Goal: Task Accomplishment & Management: Manage account settings

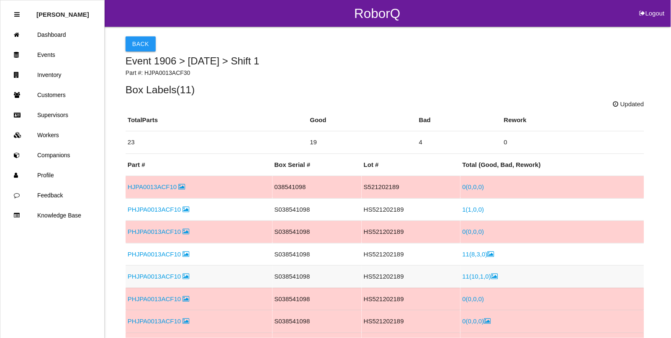
click at [310, 279] on td "S038541098" at bounding box center [316, 277] width 89 height 23
click at [51, 58] on link "Events" at bounding box center [52, 55] width 104 height 20
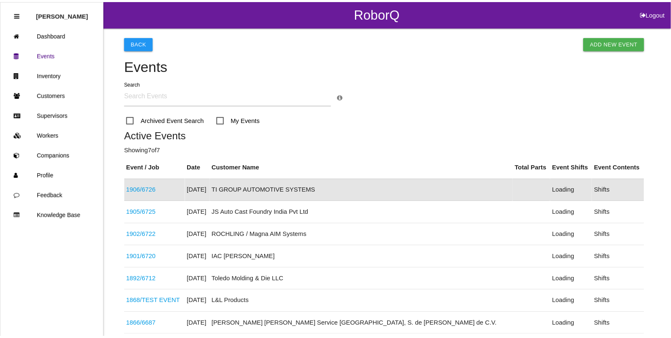
scroll to position [21, 0]
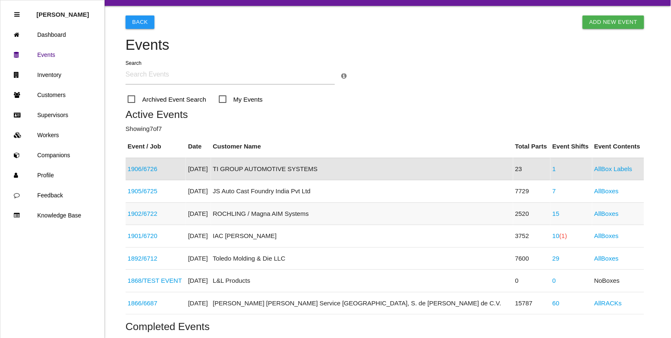
click at [552, 214] on link "15" at bounding box center [555, 213] width 7 height 7
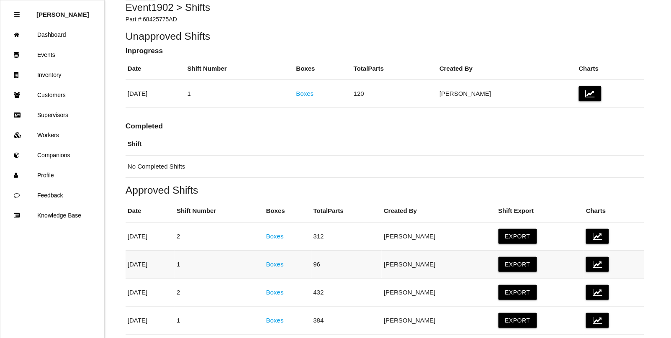
scroll to position [105, 0]
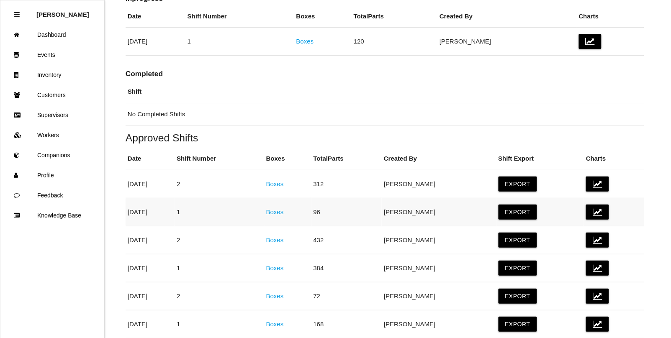
click at [284, 211] on link "Boxes" at bounding box center [275, 211] width 18 height 7
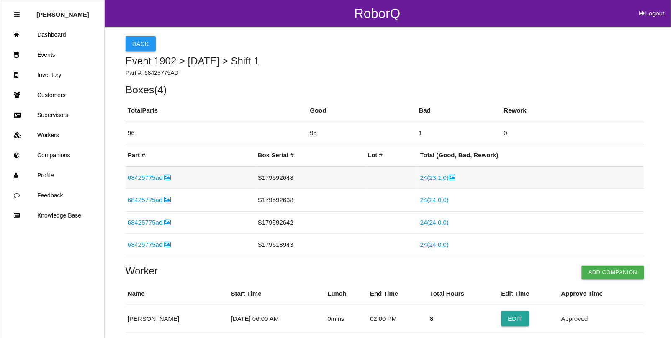
click at [452, 181] on icon at bounding box center [452, 177] width 7 height 6
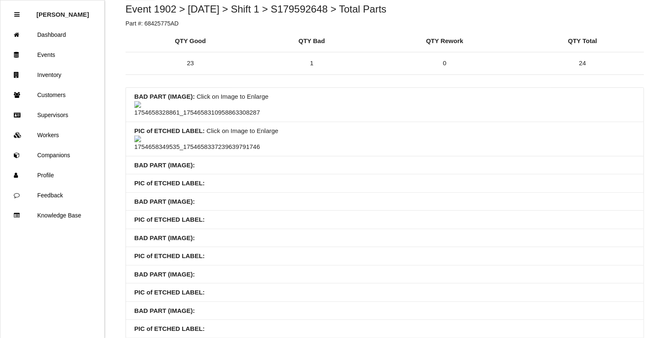
scroll to position [52, 0]
click at [193, 118] on img at bounding box center [197, 110] width 126 height 16
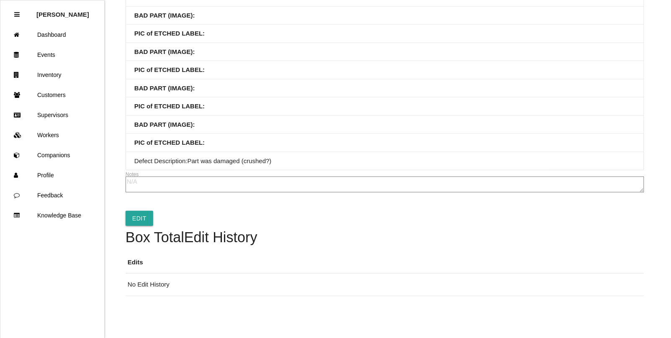
scroll to position [157, 0]
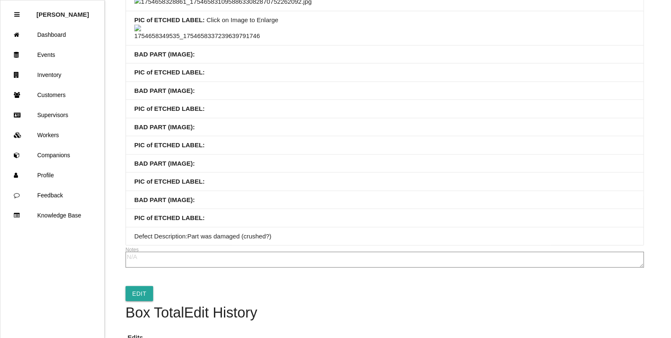
click at [312, 7] on img at bounding box center [222, 2] width 177 height 10
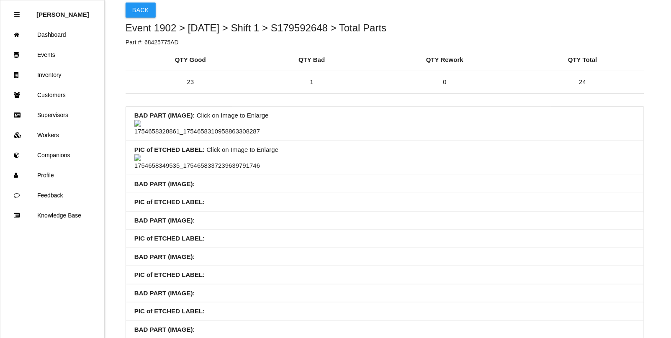
scroll to position [0, 0]
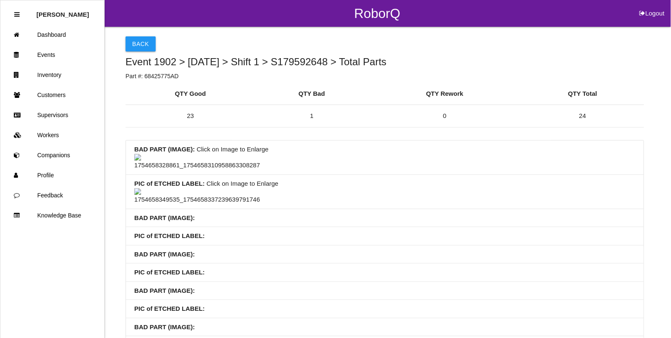
click at [213, 170] on img at bounding box center [197, 162] width 126 height 16
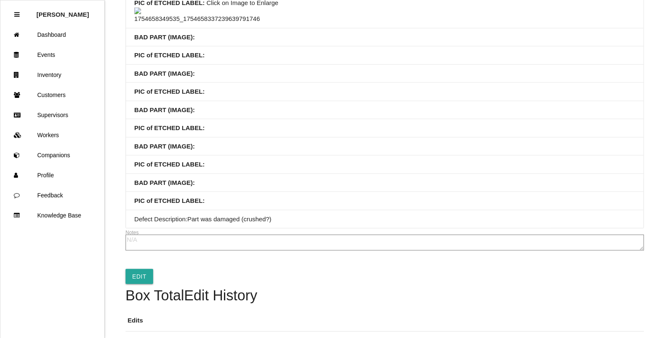
scroll to position [157, 0]
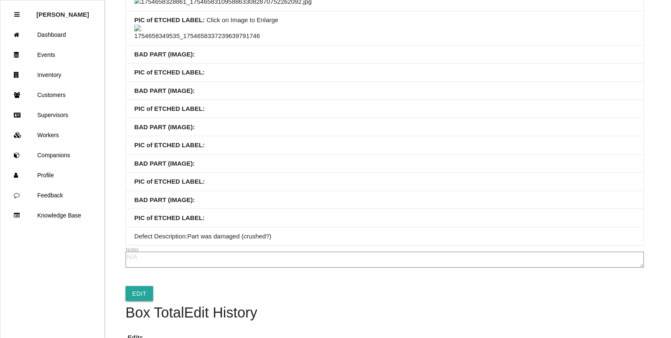
click at [312, 7] on img at bounding box center [222, 2] width 177 height 10
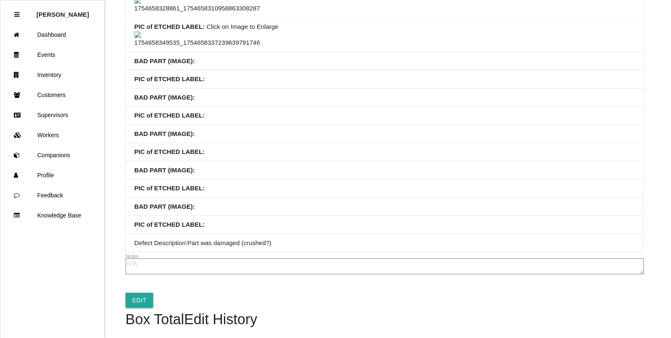
click at [177, 13] on img at bounding box center [197, 5] width 126 height 16
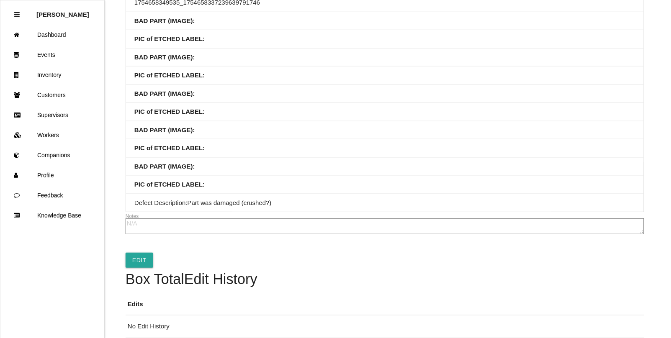
scroll to position [209, 0]
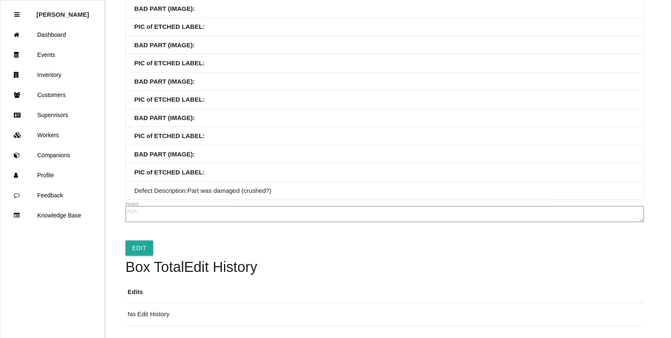
scroll to position [0, 0]
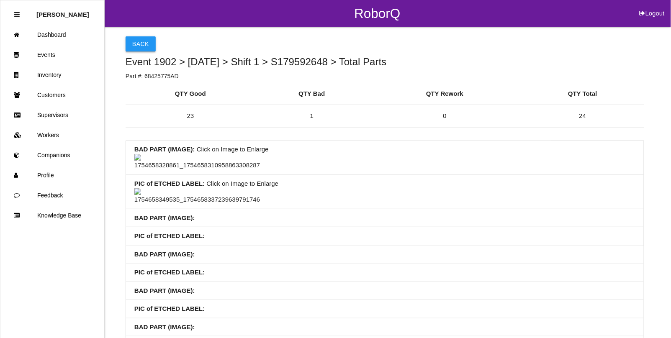
click at [134, 42] on button "Back" at bounding box center [141, 43] width 30 height 15
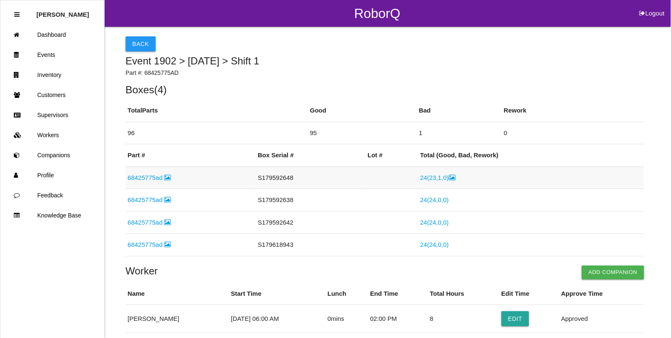
click at [147, 177] on link "68425775ad" at bounding box center [150, 177] width 44 height 7
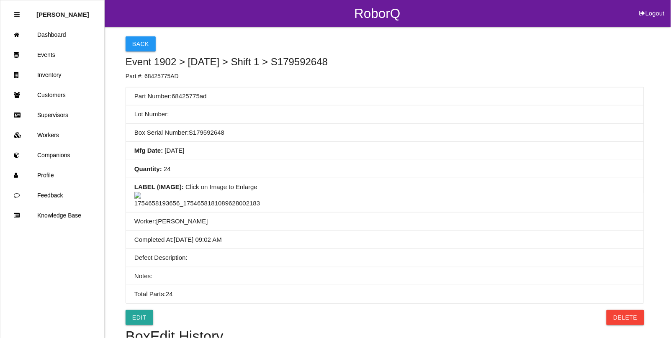
click at [194, 208] on img at bounding box center [197, 200] width 126 height 16
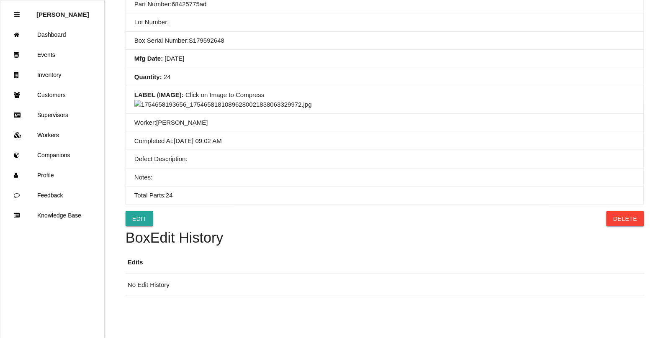
scroll to position [209, 0]
click at [312, 110] on img at bounding box center [222, 105] width 177 height 10
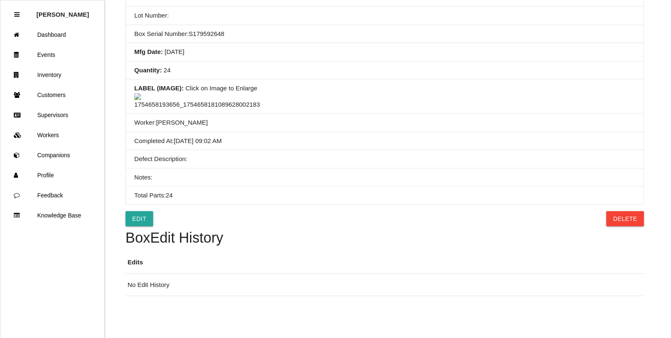
click at [202, 93] on img at bounding box center [197, 101] width 126 height 16
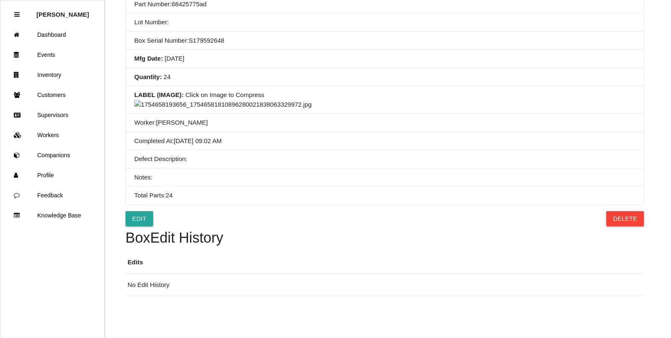
click at [312, 110] on img at bounding box center [222, 105] width 177 height 10
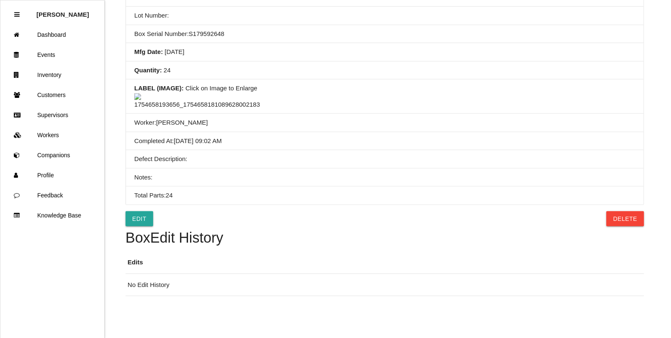
scroll to position [0, 0]
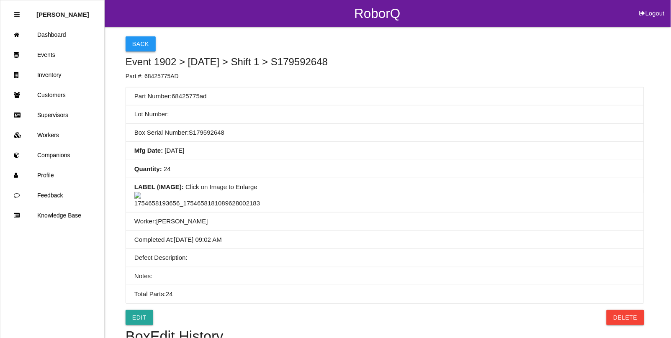
click at [140, 45] on button "Back" at bounding box center [141, 43] width 30 height 15
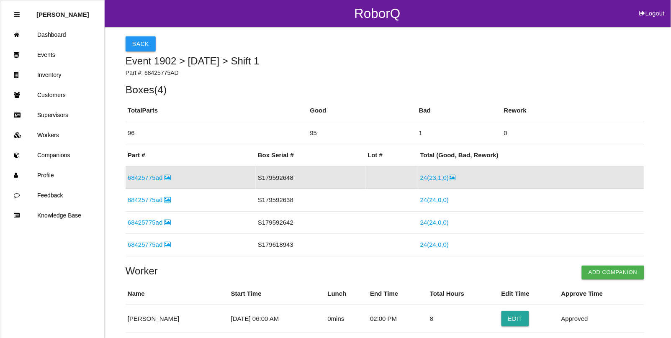
click at [443, 180] on link "24 ( 23 , 1 , 0 )" at bounding box center [437, 177] width 35 height 7
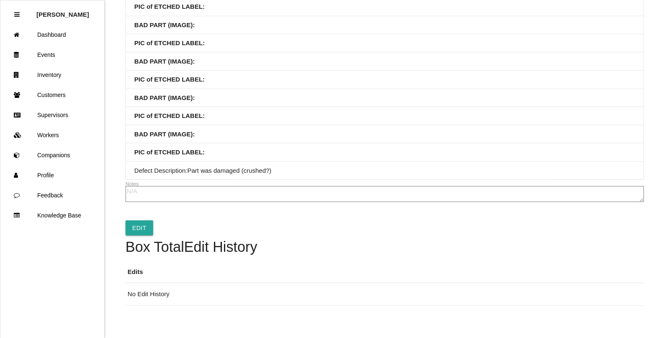
scroll to position [262, 0]
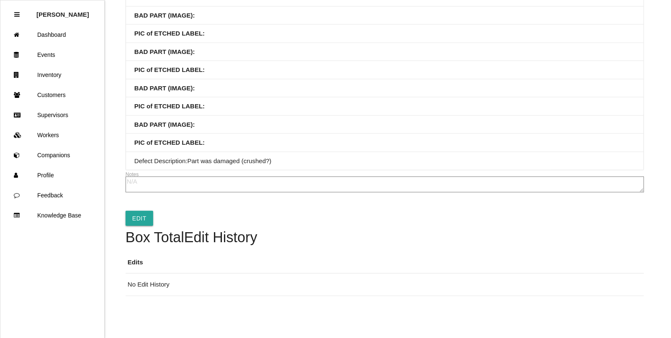
click at [50, 51] on link "Events" at bounding box center [52, 55] width 104 height 20
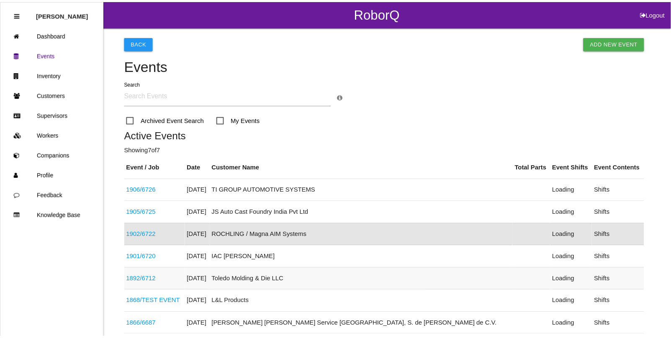
scroll to position [66, 0]
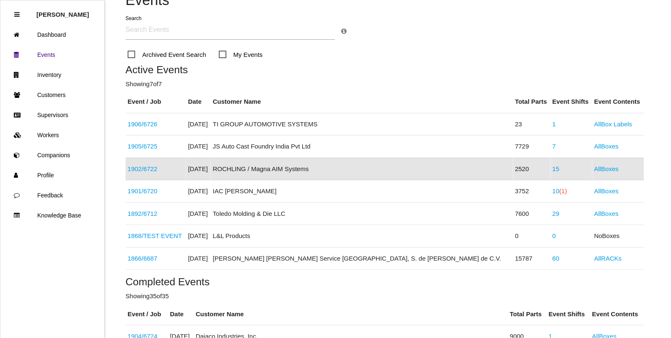
click at [552, 168] on link "15" at bounding box center [555, 168] width 7 height 7
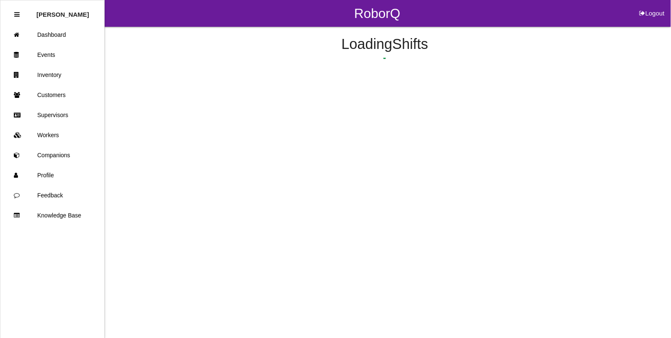
scroll to position [148, 0]
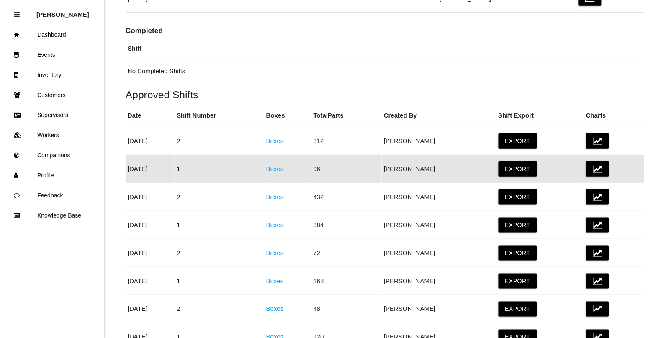
click at [284, 168] on link "Boxes" at bounding box center [275, 168] width 18 height 7
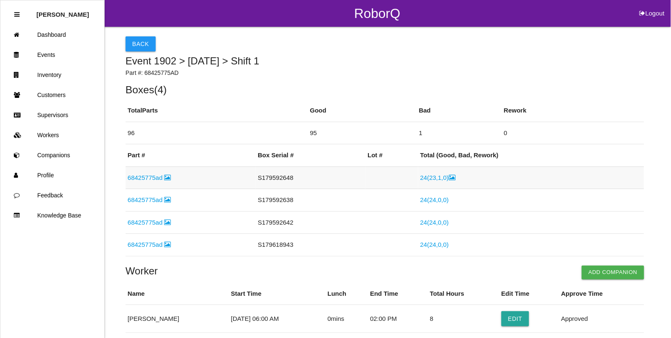
click at [147, 177] on link "68425775ad" at bounding box center [150, 177] width 44 height 7
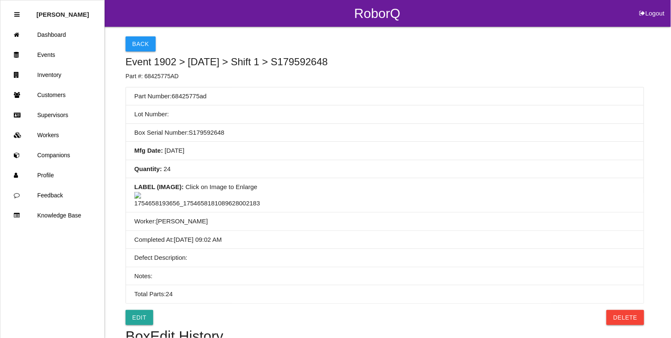
click at [189, 208] on img at bounding box center [197, 200] width 126 height 16
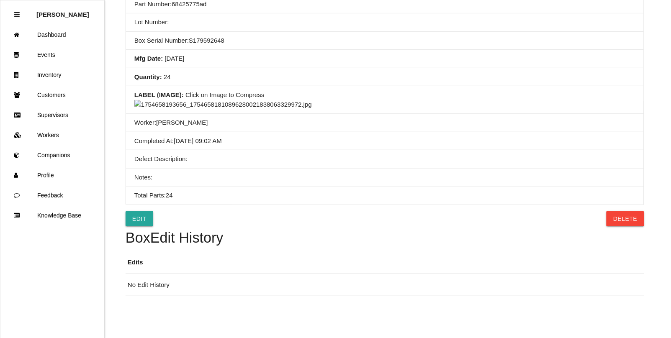
scroll to position [209, 0]
click at [312, 110] on img at bounding box center [222, 105] width 177 height 10
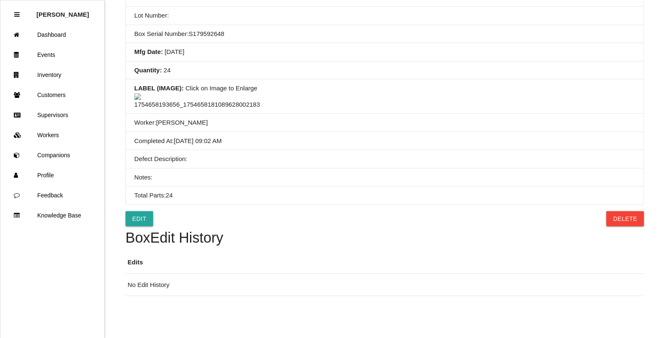
click at [437, 251] on th "Edits" at bounding box center [385, 262] width 518 height 22
click at [43, 58] on link "Events" at bounding box center [52, 55] width 104 height 20
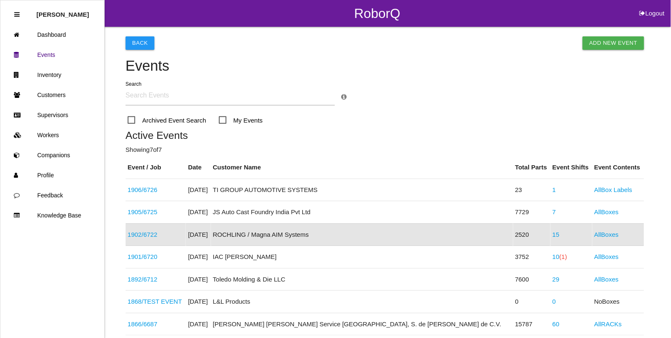
click at [151, 234] on link "1902 / 6722" at bounding box center [143, 234] width 30 height 7
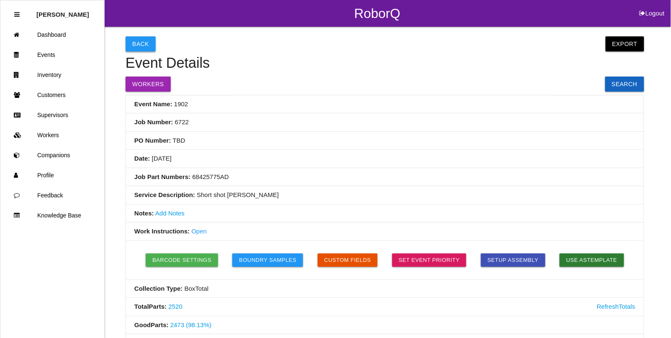
click at [138, 38] on button "Back" at bounding box center [141, 43] width 30 height 15
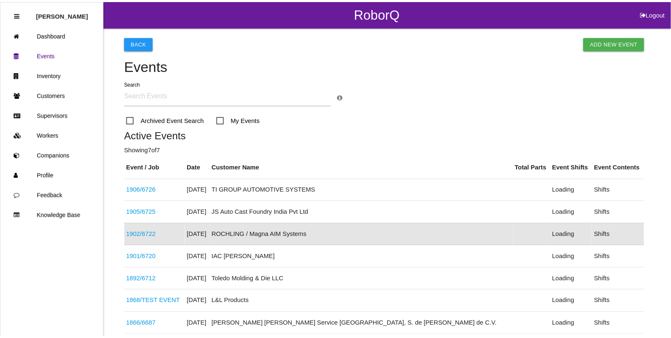
scroll to position [66, 0]
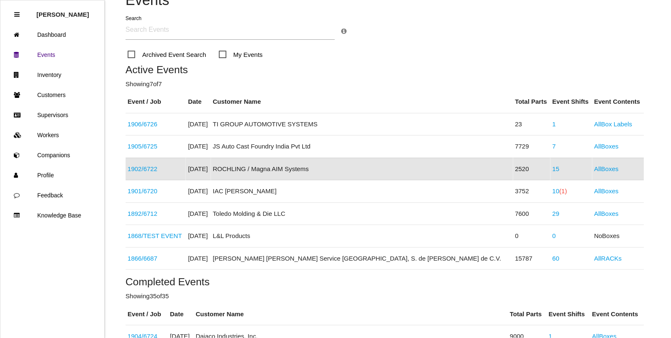
click at [552, 168] on link "15" at bounding box center [555, 168] width 7 height 7
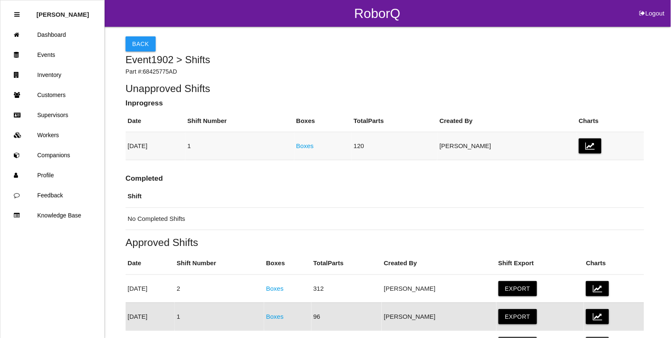
click at [314, 148] on link "Boxes" at bounding box center [305, 145] width 18 height 7
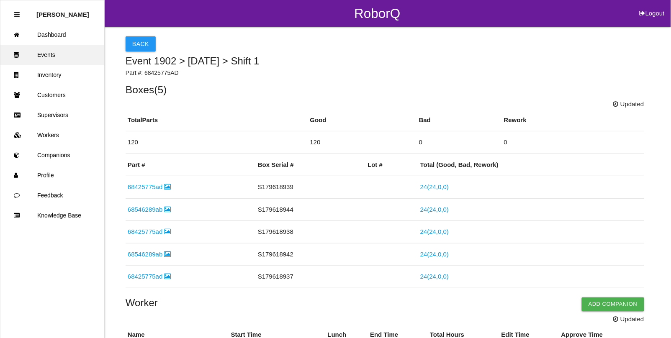
click at [44, 56] on link "Events" at bounding box center [52, 55] width 104 height 20
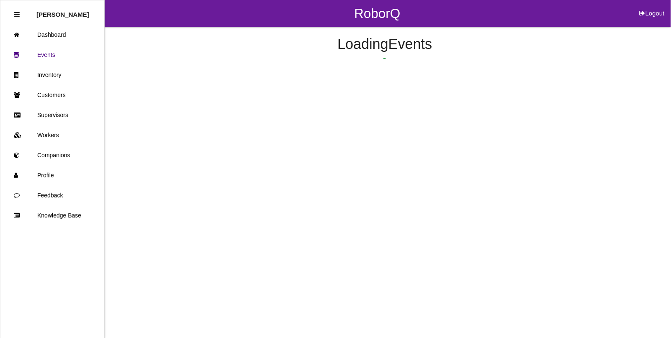
scroll to position [66, 0]
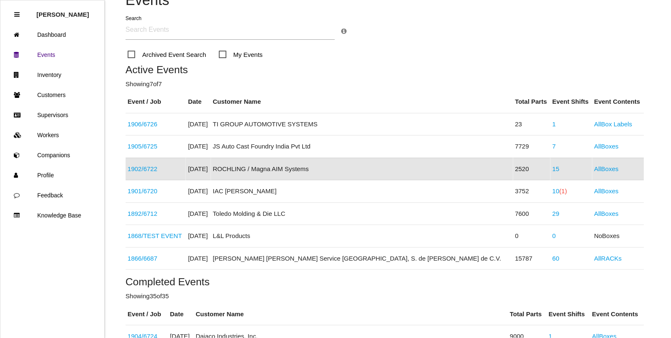
click at [139, 166] on link "1902 / 6722" at bounding box center [143, 168] width 30 height 7
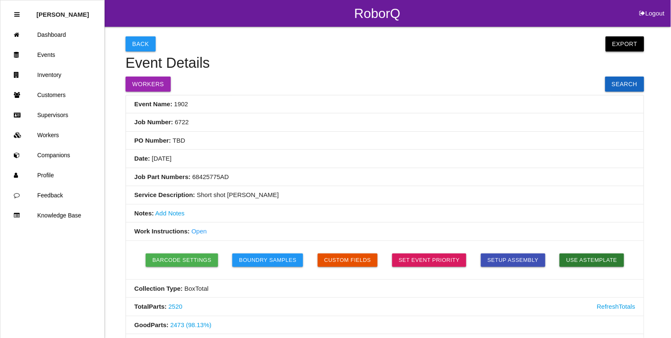
click at [631, 42] on button "Export" at bounding box center [624, 43] width 38 height 15
click at [624, 42] on link "Export Excel" at bounding box center [617, 45] width 48 height 19
drag, startPoint x: 43, startPoint y: 53, endPoint x: 61, endPoint y: 82, distance: 33.9
click at [43, 53] on link "Events" at bounding box center [52, 55] width 104 height 20
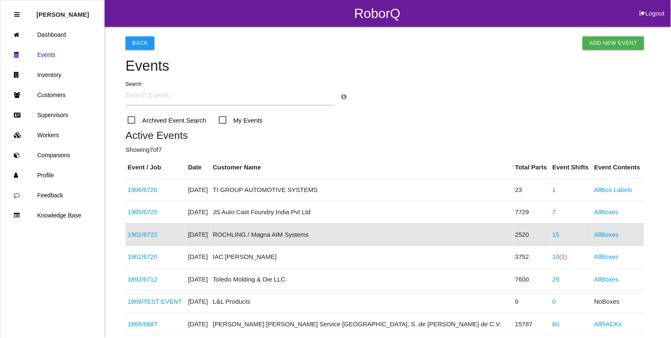
click at [552, 233] on link "15" at bounding box center [555, 234] width 7 height 7
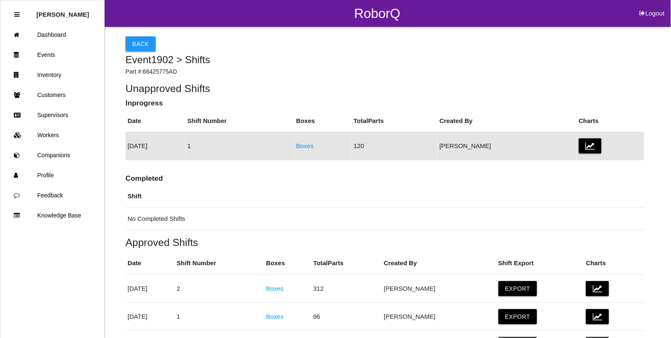
click at [314, 147] on link "Boxes" at bounding box center [305, 145] width 18 height 7
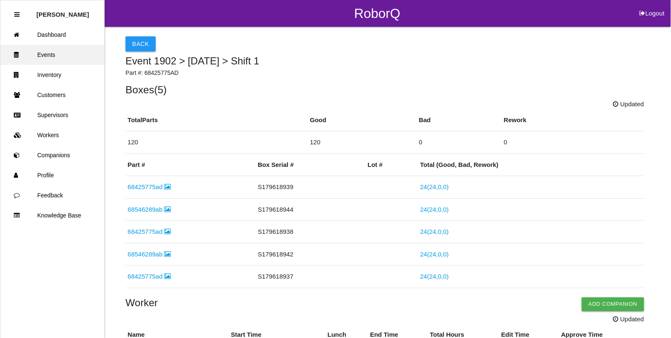
click at [44, 50] on link "Events" at bounding box center [52, 55] width 104 height 20
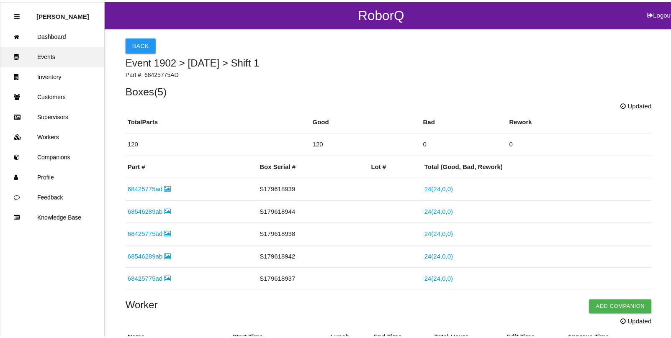
scroll to position [66, 0]
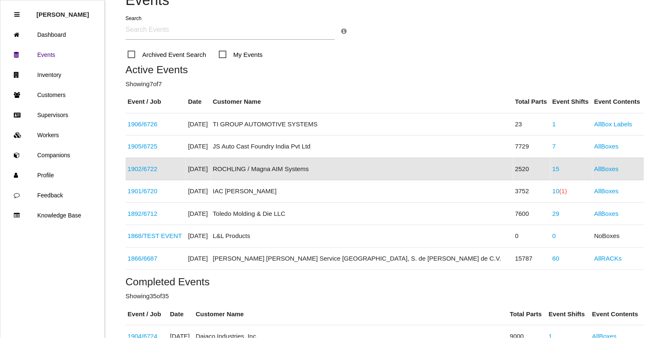
click at [154, 167] on link "1902 / 6722" at bounding box center [143, 168] width 30 height 7
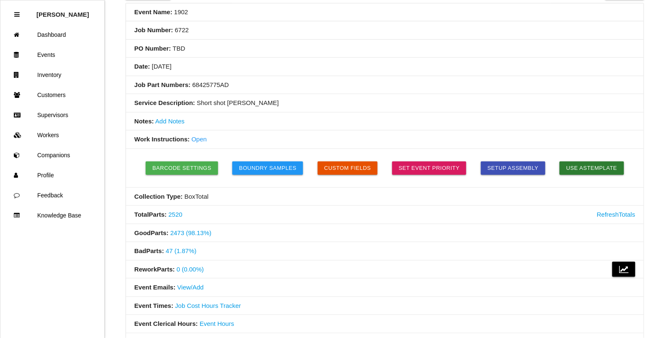
scroll to position [105, 0]
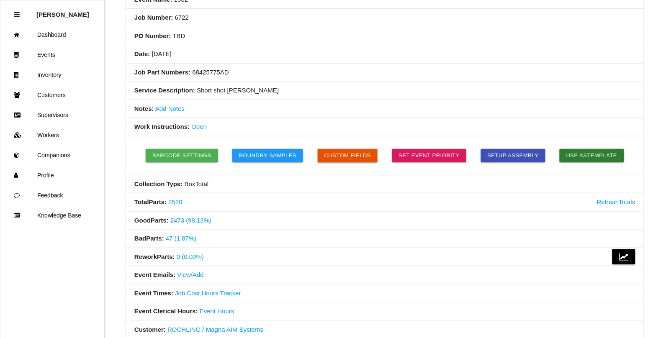
click at [345, 158] on button "Custom Fields" at bounding box center [348, 155] width 60 height 13
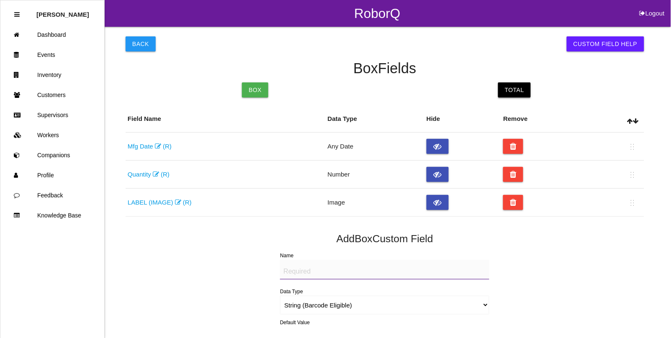
click at [515, 92] on link "Total" at bounding box center [514, 89] width 33 height 15
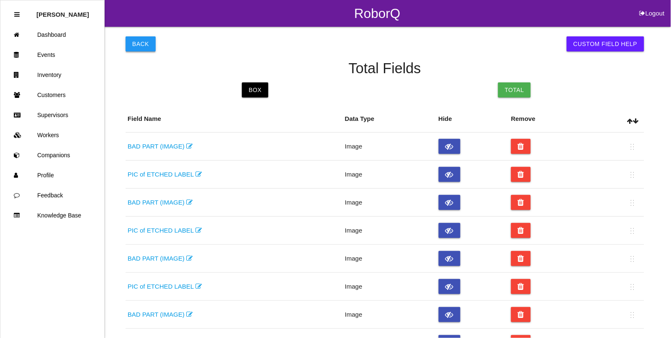
click at [140, 42] on button "Back" at bounding box center [141, 43] width 30 height 15
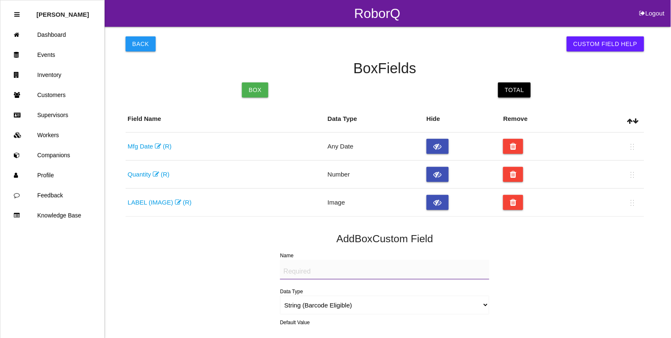
click at [517, 88] on link "Total" at bounding box center [514, 89] width 33 height 15
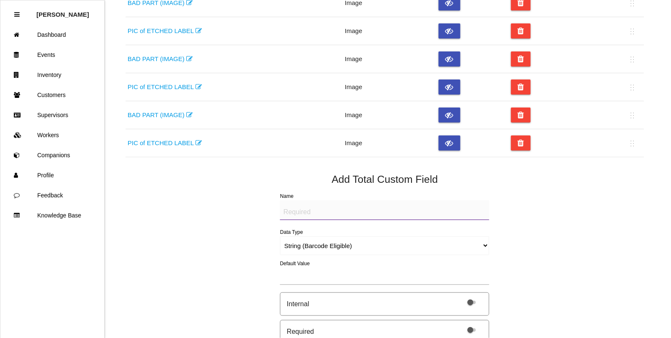
scroll to position [314, 0]
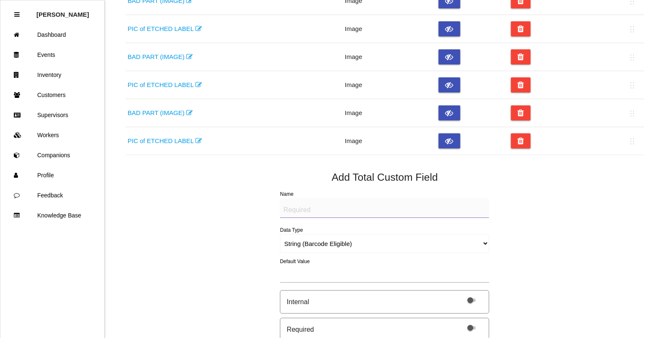
click at [293, 212] on textarea "Name" at bounding box center [384, 208] width 209 height 20
type textarea "D"
type textarea "DEFECT FOUND"
click at [290, 246] on select "String (Barcode Eligible) Number Instructions True/False Select One of Many Sel…" at bounding box center [384, 243] width 209 height 19
select select "selectone"
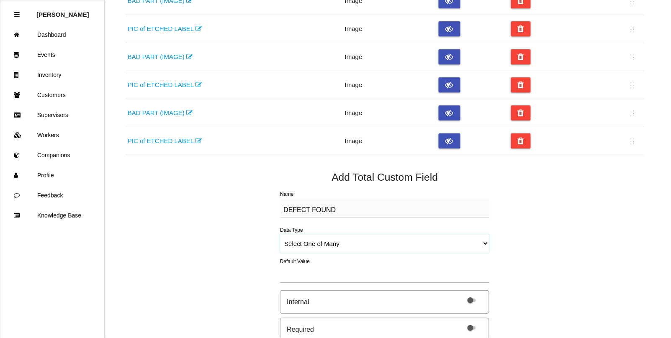
click at [280, 235] on select "String (Barcode Eligible) Number Instructions True/False Select One of Many Sel…" at bounding box center [384, 243] width 209 height 19
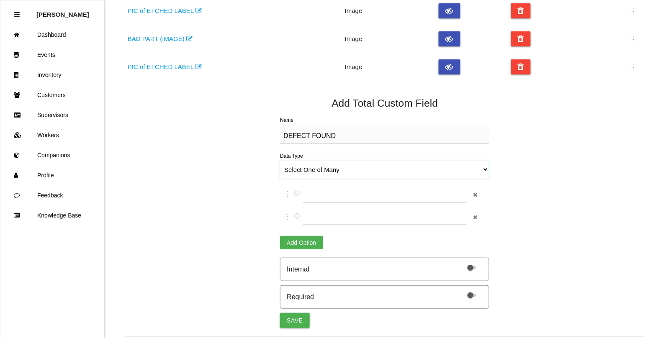
scroll to position [418, 0]
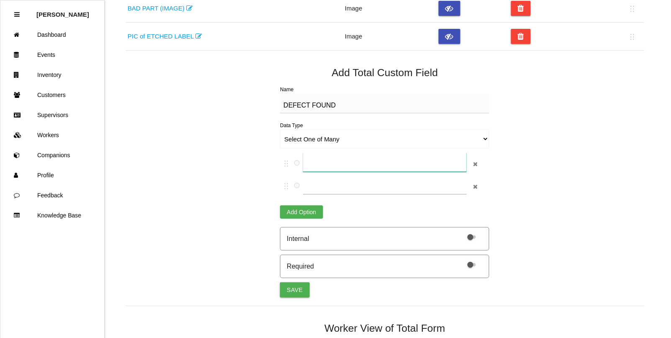
click at [321, 165] on input "text" at bounding box center [384, 162] width 163 height 19
type input "Short Shot - LOUVER"
click at [321, 187] on input "text" at bounding box center [384, 184] width 163 height 19
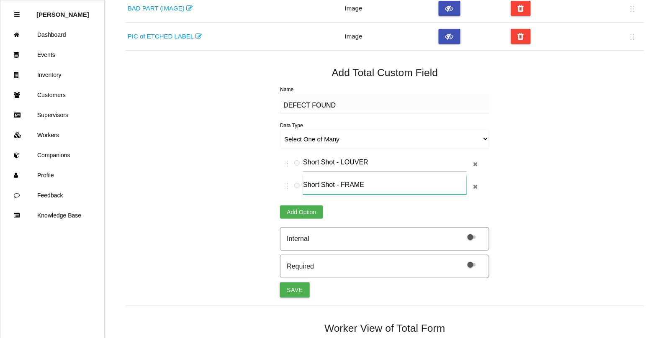
type input "Short Shot - FRAME"
click at [304, 213] on button "Add Option" at bounding box center [301, 211] width 43 height 13
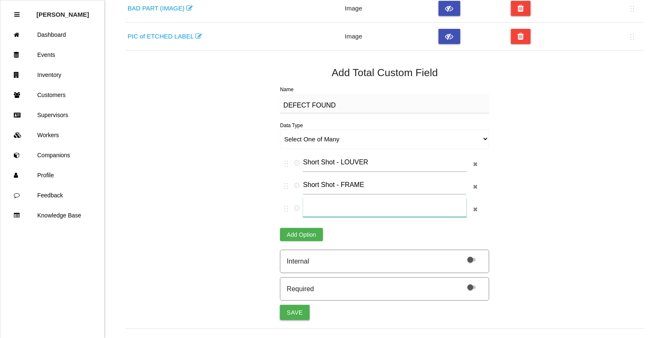
click at [313, 212] on input "text" at bounding box center [384, 207] width 163 height 19
type input "o"
type input "Other (Type defect on line below)"
click at [295, 314] on button "Save" at bounding box center [294, 312] width 29 height 15
select select "string"
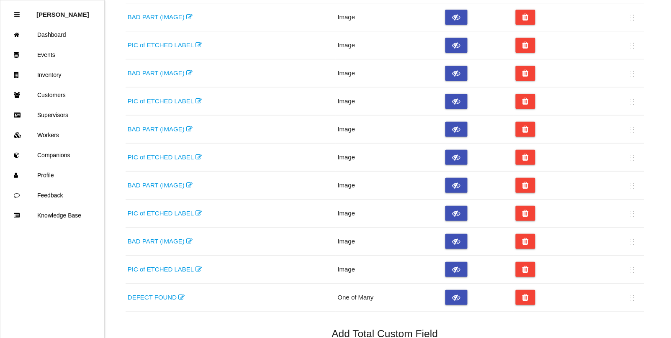
scroll to position [209, 0]
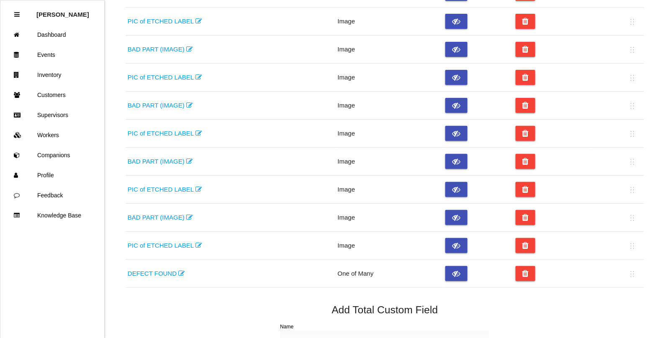
drag, startPoint x: 633, startPoint y: 280, endPoint x: 631, endPoint y: 7, distance: 272.8
click at [631, 7] on tbody "BAD PART (IMAGE) Image PIC of ETCHED LABEL Image BAD PART (IMAGE) Image PIC of …" at bounding box center [385, 105] width 518 height 364
drag, startPoint x: 631, startPoint y: 279, endPoint x: 590, endPoint y: 72, distance: 211.0
click at [590, 72] on tbody "BAD PART (IMAGE) Image PIC of ETCHED LABEL Image BAD PART (IMAGE) Image PIC of …" at bounding box center [385, 105] width 518 height 364
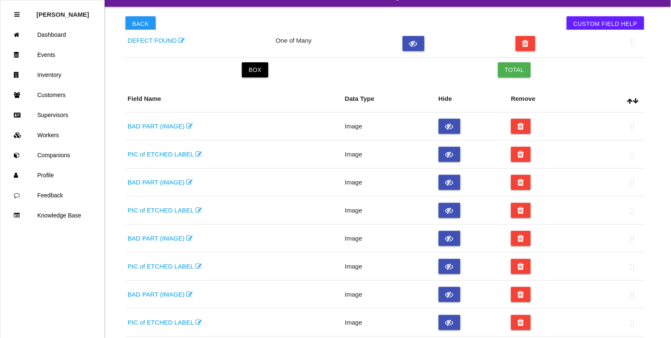
scroll to position [0, 0]
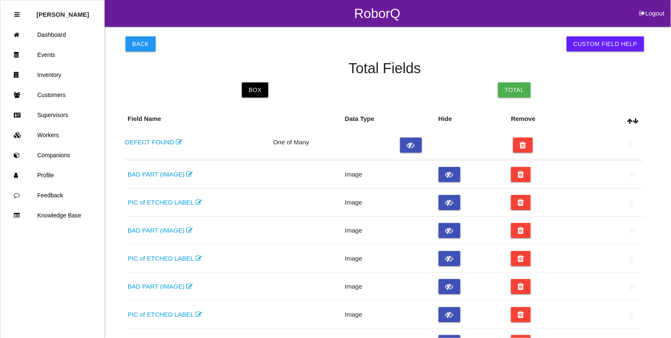
drag, startPoint x: 633, startPoint y: 277, endPoint x: 630, endPoint y: 142, distance: 134.3
click at [630, 142] on table "Field Name Data Type Hide Remove BAD PART (IMAGE) Image PIC of ETCHED LABEL Ima…" at bounding box center [385, 302] width 518 height 392
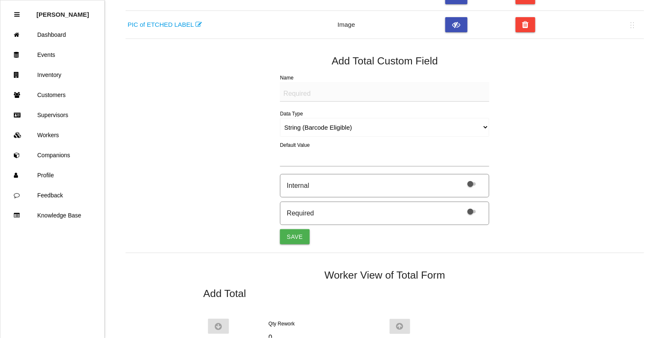
scroll to position [440, 0]
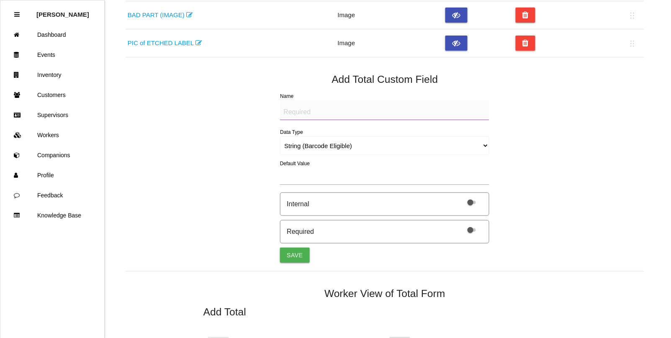
click at [294, 111] on textarea "Name" at bounding box center [384, 110] width 209 height 20
type textarea "DEFECT FOUND"
click at [309, 147] on select "String (Barcode Eligible) Number Instructions True/False Select One of Many Sel…" at bounding box center [384, 145] width 209 height 19
select select "selectone"
click at [280, 137] on select "String (Barcode Eligible) Number Instructions True/False Select One of Many Sel…" at bounding box center [384, 145] width 209 height 19
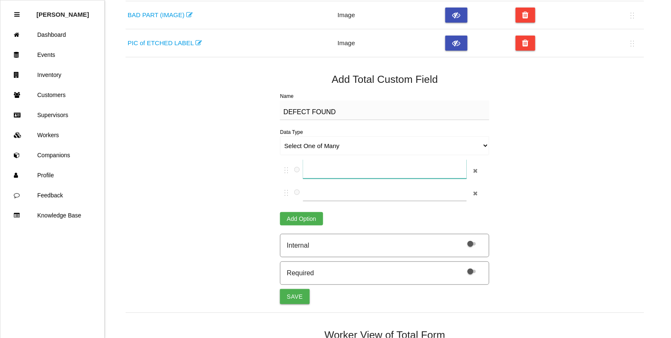
click at [321, 173] on input "text" at bounding box center [384, 168] width 163 height 19
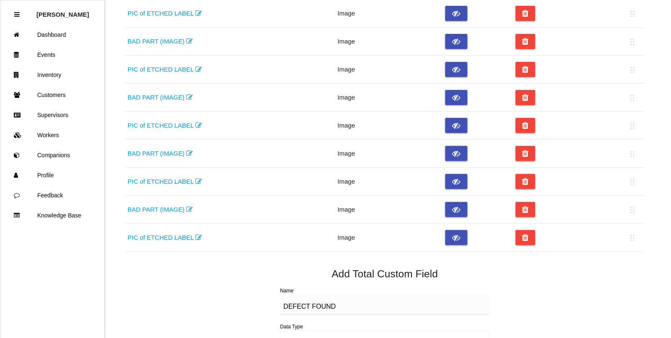
scroll to position [387, 0]
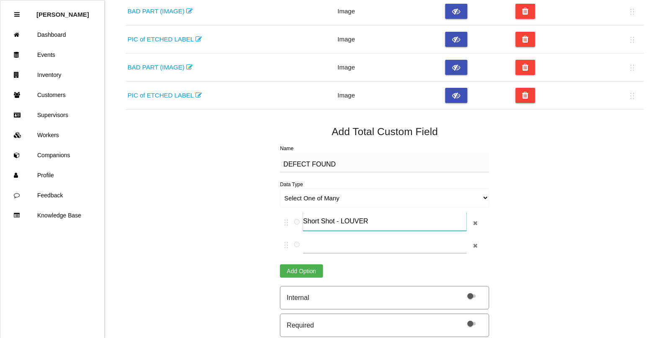
type input "Short Shot - LOUVER"
click at [324, 246] on input "text" at bounding box center [384, 243] width 163 height 19
type input "Short Shot - FRAME"
click at [300, 274] on button "Add Option" at bounding box center [301, 270] width 43 height 13
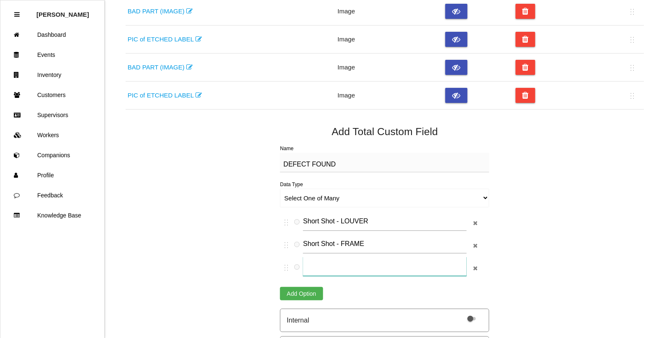
click at [322, 264] on input "text" at bounding box center [384, 266] width 163 height 19
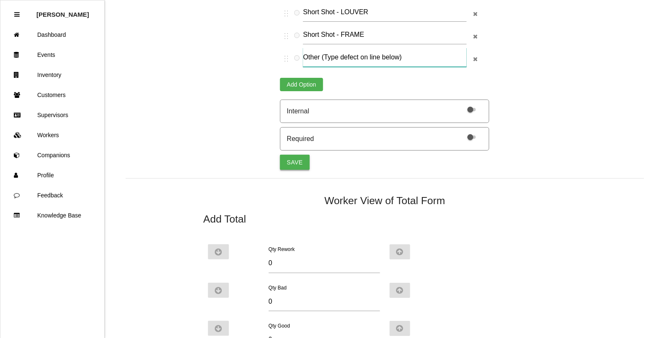
type input "Other (Type defect on line below)"
click at [304, 165] on button "Save" at bounding box center [294, 162] width 29 height 15
select select "string"
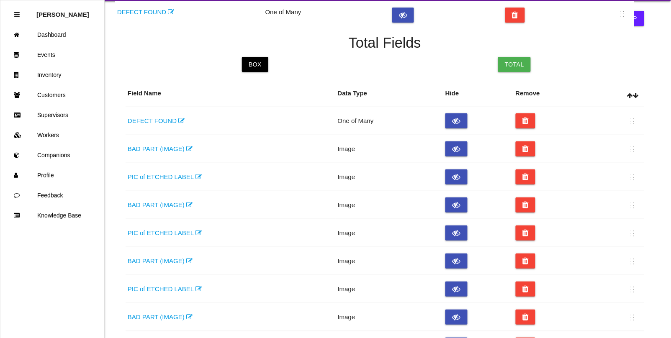
scroll to position [0, 0]
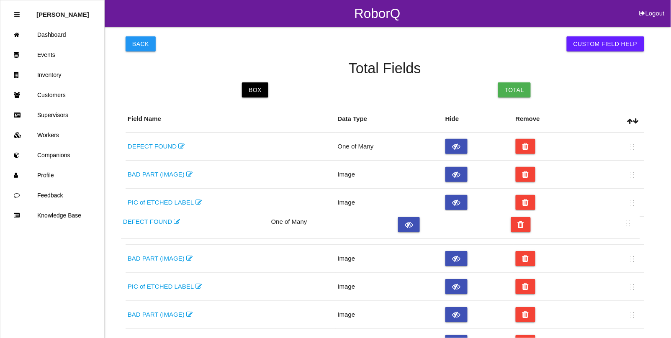
drag, startPoint x: 630, startPoint y: 266, endPoint x: 626, endPoint y: 222, distance: 44.2
click at [626, 222] on table "Field Name Data Type Hide Remove DEFECT FOUND One of Many BAD PART (IMAGE) Imag…" at bounding box center [385, 316] width 518 height 420
radio input "false"
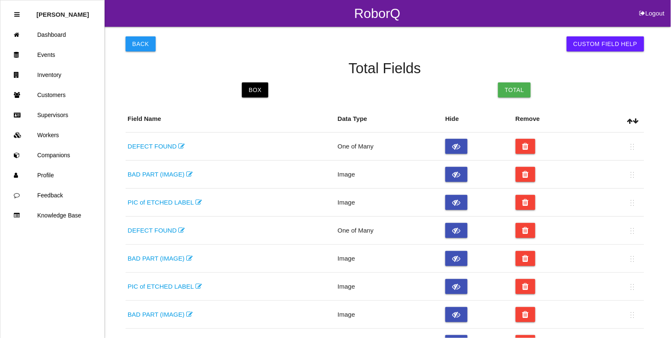
click at [159, 147] on link "DEFECT FOUND" at bounding box center [156, 146] width 57 height 7
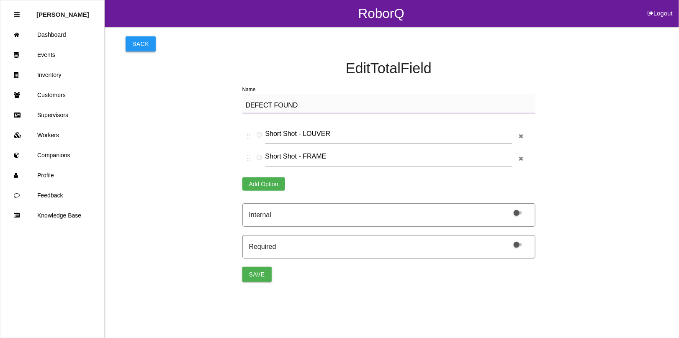
click at [135, 44] on button "Back" at bounding box center [141, 43] width 30 height 15
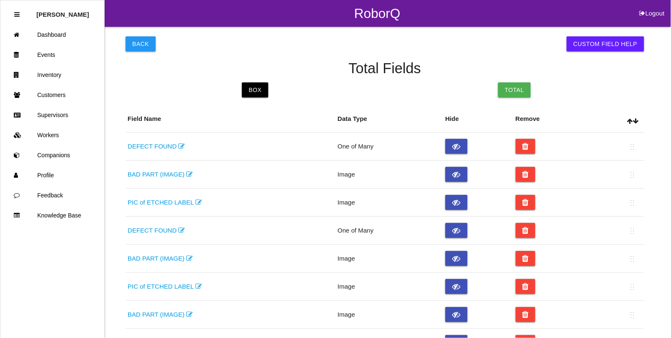
click at [139, 145] on link "DEFECT FOUND" at bounding box center [156, 146] width 57 height 7
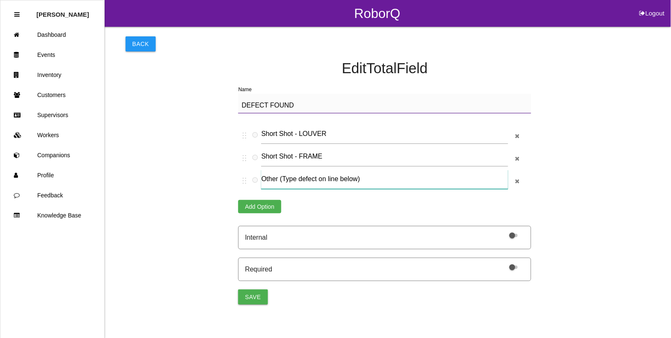
drag, startPoint x: 367, startPoint y: 181, endPoint x: 262, endPoint y: 180, distance: 105.0
click at [262, 180] on input "Other (Type defect on line below)" at bounding box center [384, 179] width 246 height 19
type input "BLEMISH on Part"
click at [250, 296] on button "Save" at bounding box center [252, 297] width 29 height 15
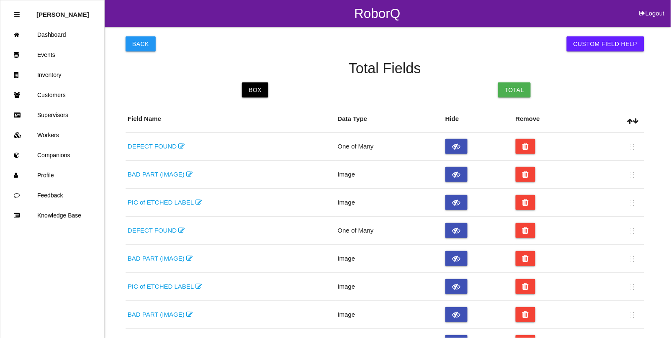
click at [150, 229] on link "DEFECT FOUND" at bounding box center [156, 230] width 57 height 7
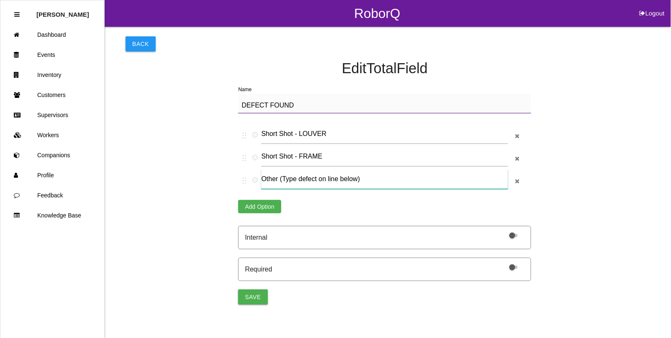
click at [316, 178] on input "Other (Type defect on line below)" at bounding box center [384, 179] width 246 height 19
drag, startPoint x: 364, startPoint y: 177, endPoint x: 245, endPoint y: 174, distance: 119.3
click at [245, 174] on label "Other (Type defect on line below)" at bounding box center [380, 181] width 285 height 23
type input "BLEMIS on Part"
click at [240, 302] on button "Save" at bounding box center [252, 297] width 29 height 15
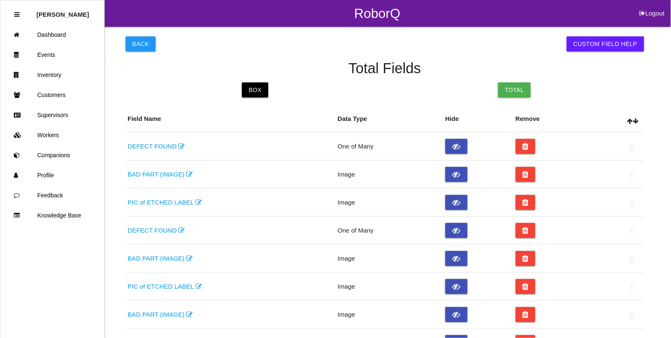
click at [156, 231] on link "DEFECT FOUND" at bounding box center [156, 230] width 57 height 7
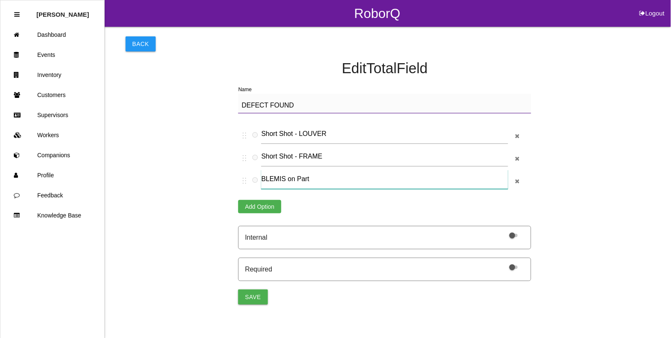
click at [282, 178] on input "BLEMIS on Part" at bounding box center [384, 179] width 246 height 19
type input "BLEMISH on Part"
click at [252, 298] on button "Save" at bounding box center [252, 297] width 29 height 15
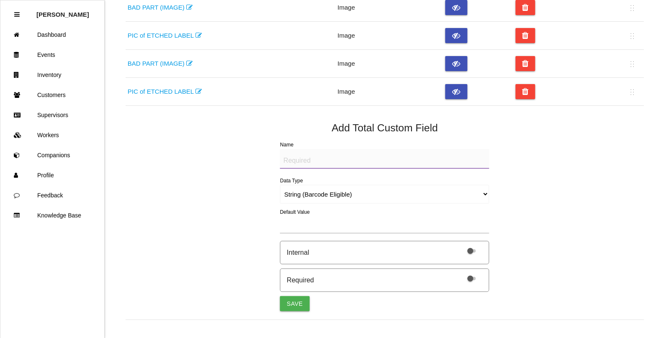
scroll to position [418, 0]
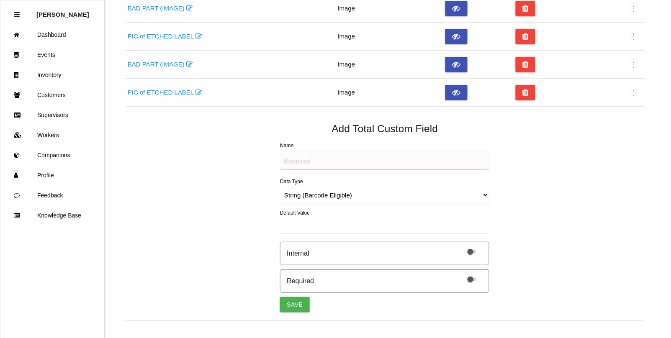
click at [298, 164] on textarea "Name" at bounding box center [384, 160] width 209 height 20
type textarea "DEFECT FOUND"
click at [310, 199] on select "String (Barcode Eligible) Number Instructions True/False Select One of Many Sel…" at bounding box center [384, 195] width 209 height 19
select select "selectone"
click at [280, 187] on select "String (Barcode Eligible) Number Instructions True/False Select One of Many Sel…" at bounding box center [384, 195] width 209 height 19
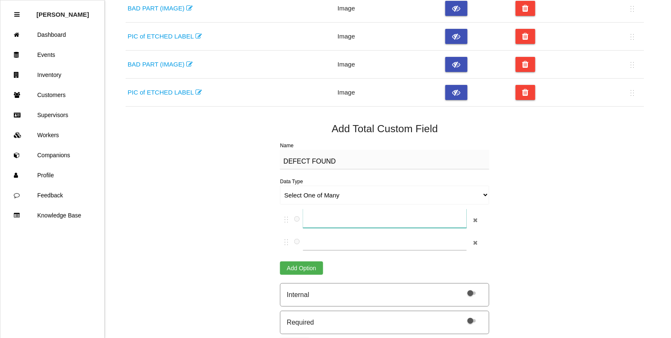
click at [331, 222] on input "text" at bounding box center [384, 218] width 163 height 19
type input "Short Shot - LOUVER"
click at [335, 241] on input "text" at bounding box center [384, 240] width 163 height 19
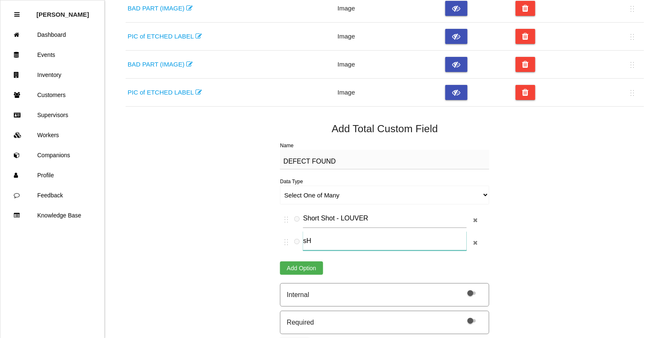
type input "s"
type input "Short Shot - FRAME"
click at [299, 264] on button "Add Option" at bounding box center [301, 268] width 43 height 13
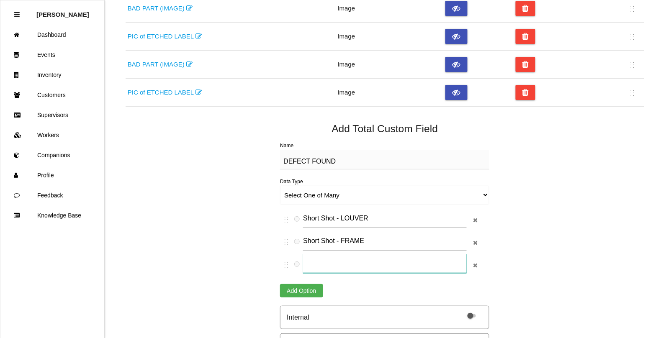
click at [329, 262] on input "text" at bounding box center [384, 263] width 163 height 19
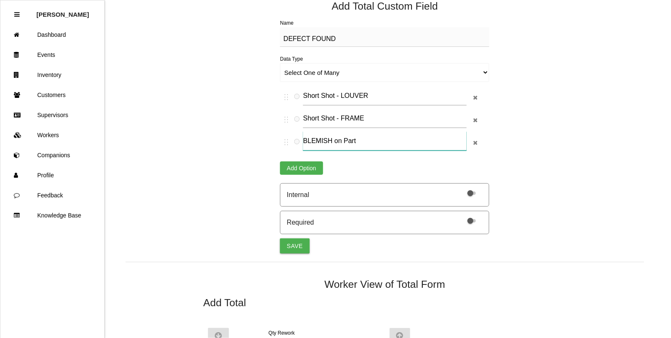
scroll to position [523, 0]
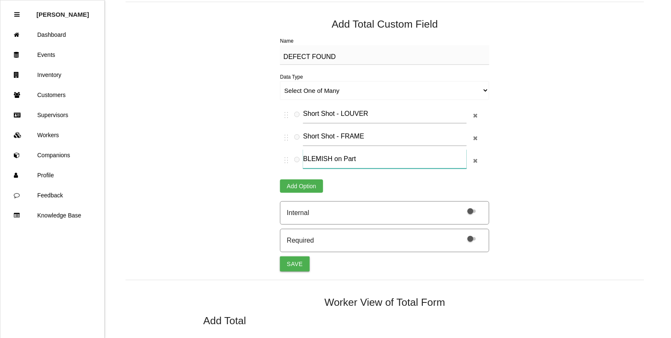
type input "BLEMISH on Part"
click at [289, 273] on div "Back Custom Field Help Total Fields Box Total Field Name Data Type Hide Remove …" at bounding box center [385, 233] width 518 height 1458
click at [289, 264] on button "Save" at bounding box center [294, 263] width 29 height 15
select select "string"
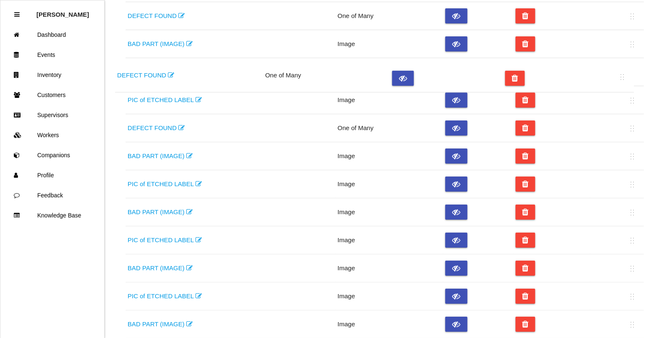
scroll to position [128, 0]
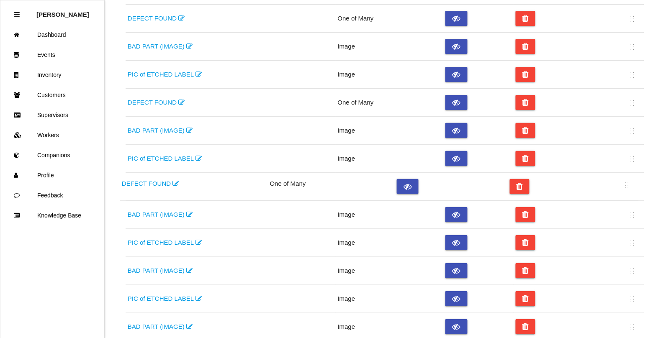
drag, startPoint x: 635, startPoint y: 228, endPoint x: 628, endPoint y: 185, distance: 44.0
click at [628, 185] on table "Field Name Data Type Hide Remove DEFECT FOUND One of Many BAD PART (IMAGE) Imag…" at bounding box center [385, 202] width 518 height 448
radio input "false"
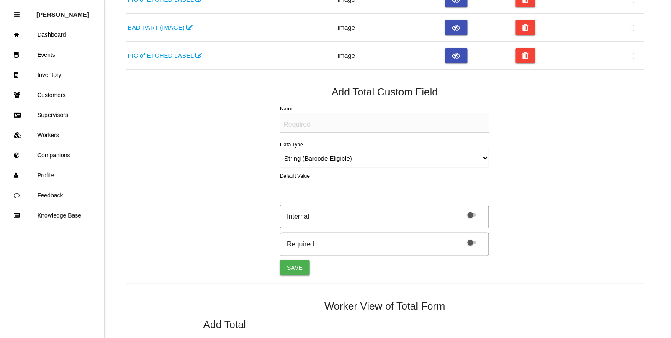
scroll to position [471, 0]
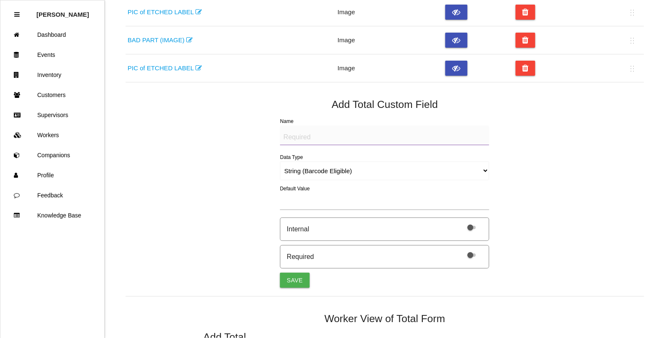
click at [302, 139] on textarea "Name" at bounding box center [384, 136] width 209 height 20
type textarea "DEFECT FOUND"
click at [316, 172] on select "String (Barcode Eligible) Number Instructions True/False Select One of Many Sel…" at bounding box center [384, 171] width 209 height 19
select select "selectone"
click at [280, 162] on select "String (Barcode Eligible) Number Instructions True/False Select One of Many Sel…" at bounding box center [384, 171] width 209 height 19
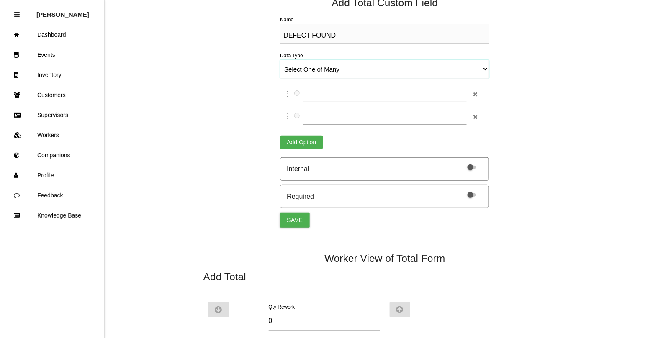
scroll to position [575, 0]
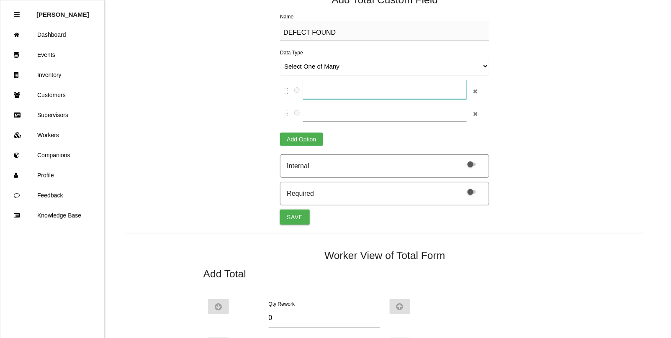
click at [331, 92] on input "text" at bounding box center [384, 89] width 163 height 19
type input "Short Shot - LOUVER"
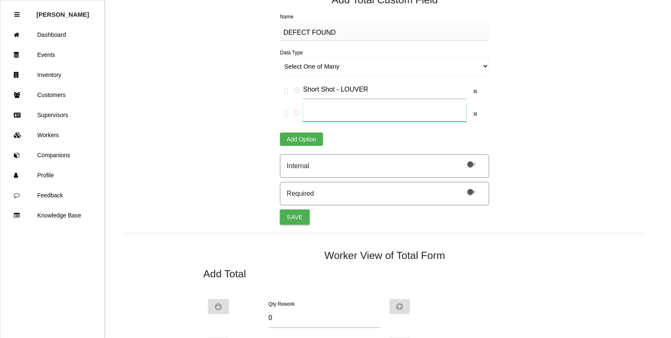
click at [325, 120] on input "text" at bounding box center [384, 112] width 163 height 19
type input "s"
type input "Short Shot - FRAME"
click at [301, 139] on button "Add Option" at bounding box center [301, 139] width 43 height 13
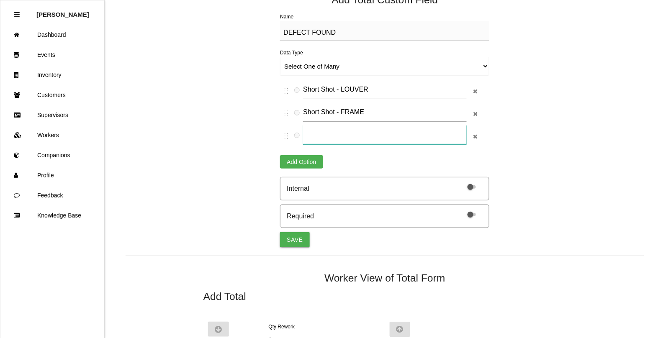
click at [328, 138] on input "text" at bounding box center [384, 134] width 163 height 19
type input "BLEMISH on Part"
click at [289, 243] on button "Save" at bounding box center [294, 239] width 29 height 15
select select "string"
radio input "false"
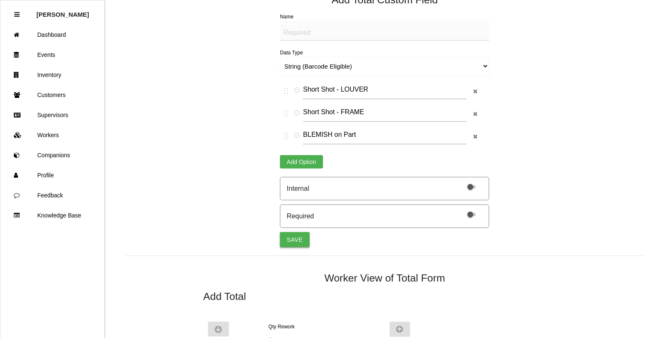
radio input "false"
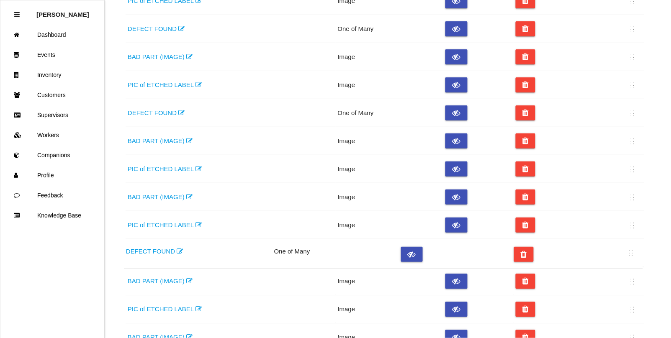
scroll to position [204, 0]
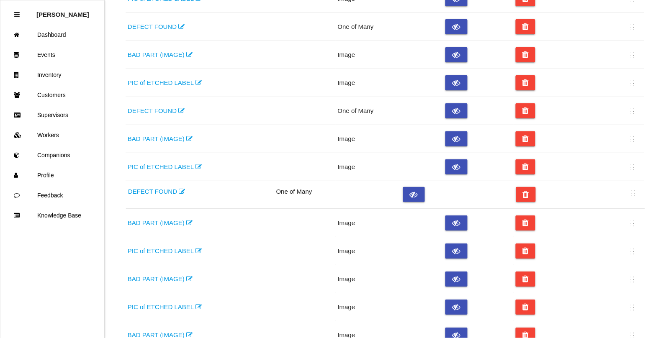
drag, startPoint x: 636, startPoint y: 175, endPoint x: 635, endPoint y: 190, distance: 15.5
click at [635, 190] on table "Field Name Data Type Hide Remove DEFECT FOUND One of Many BAD PART (IMAGE) Imag…" at bounding box center [385, 140] width 518 height 476
radio input "false"
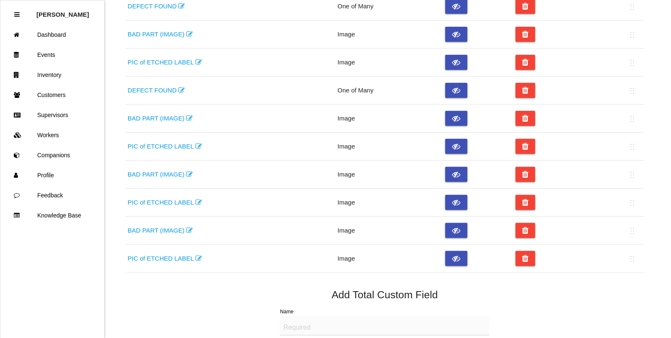
scroll to position [361, 0]
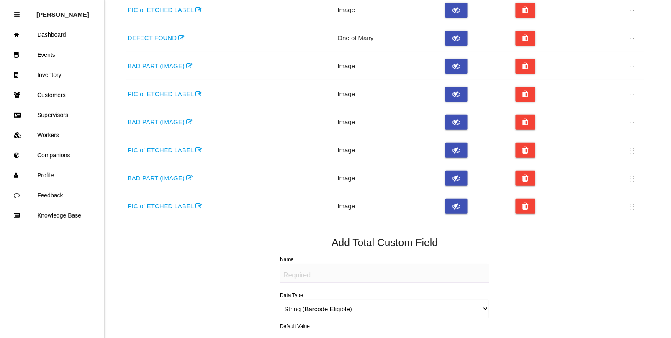
click at [307, 276] on textarea "Name" at bounding box center [384, 274] width 209 height 20
click at [313, 281] on textarea "Name" at bounding box center [384, 274] width 209 height 20
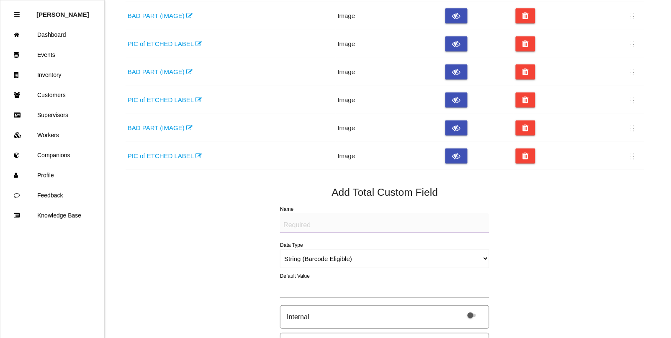
scroll to position [413, 0]
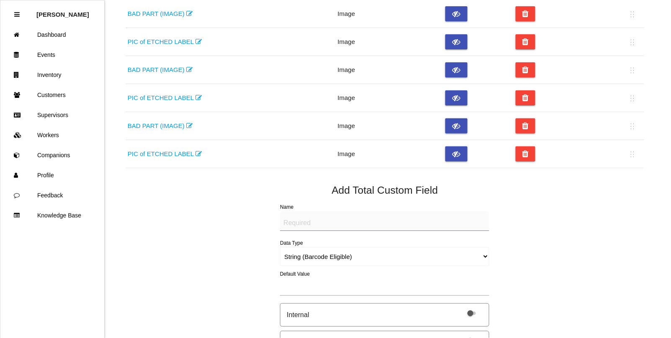
click at [331, 225] on textarea "Name" at bounding box center [384, 221] width 209 height 20
type textarea "DEFECT FOUND"
click at [317, 254] on select "String (Barcode Eligible) Number Instructions True/False Select One of Many Sel…" at bounding box center [384, 256] width 209 height 19
select select "selectone"
click at [280, 248] on select "String (Barcode Eligible) Number Instructions True/False Select One of Many Sel…" at bounding box center [384, 256] width 209 height 19
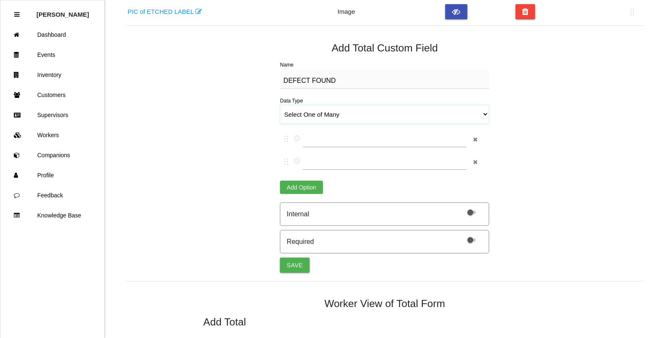
scroll to position [570, 0]
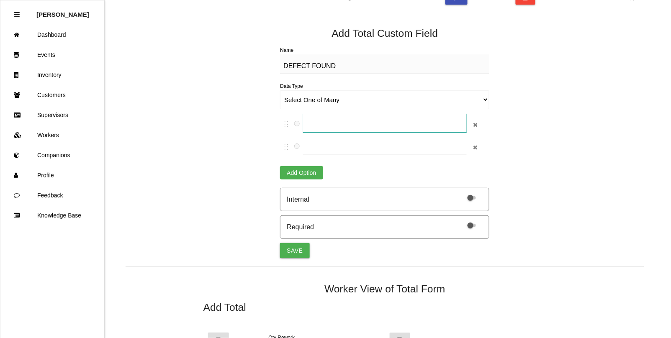
click at [336, 131] on input "text" at bounding box center [384, 122] width 163 height 19
type input "Short Shot - LOUVER"
click at [331, 155] on input "text" at bounding box center [384, 145] width 163 height 19
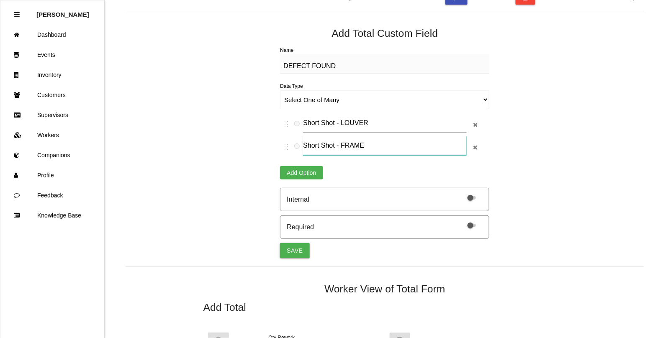
type input "Short Shot - FRAME"
click at [303, 173] on button "Add Option" at bounding box center [301, 172] width 43 height 13
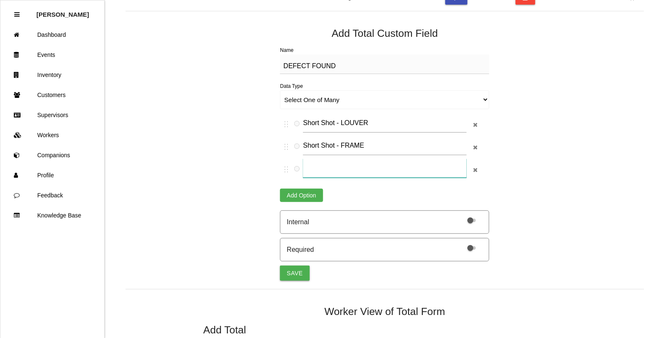
click at [321, 173] on input "text" at bounding box center [384, 168] width 163 height 19
type input "BLEMISH on Part"
click at [290, 272] on button "Save" at bounding box center [294, 273] width 29 height 15
select select "string"
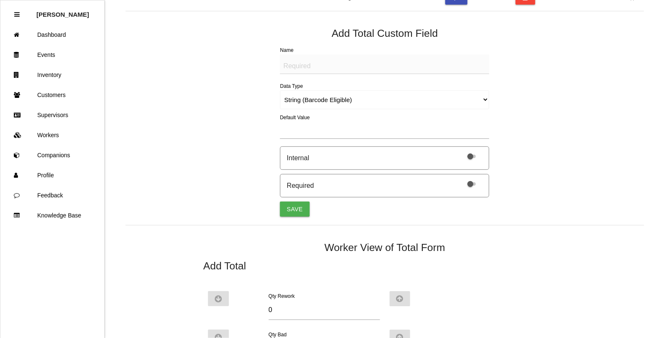
radio input "false"
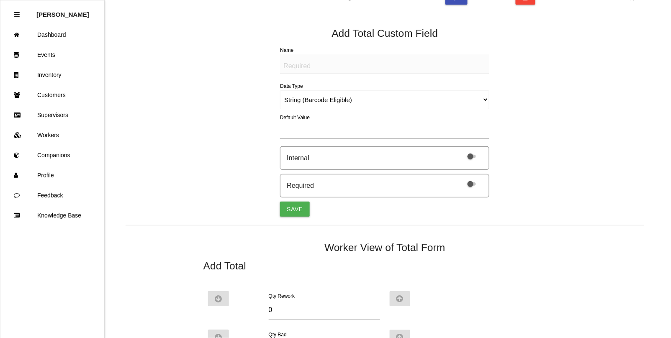
radio input "false"
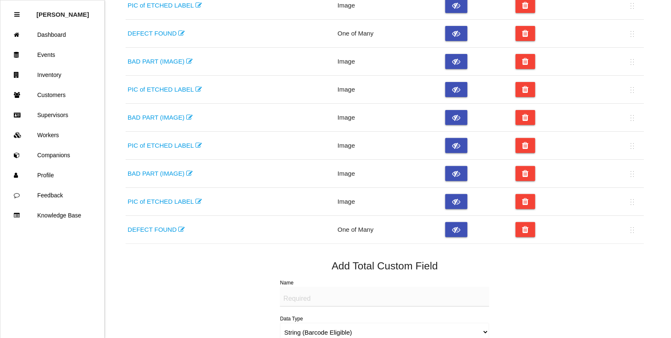
scroll to position [361, 0]
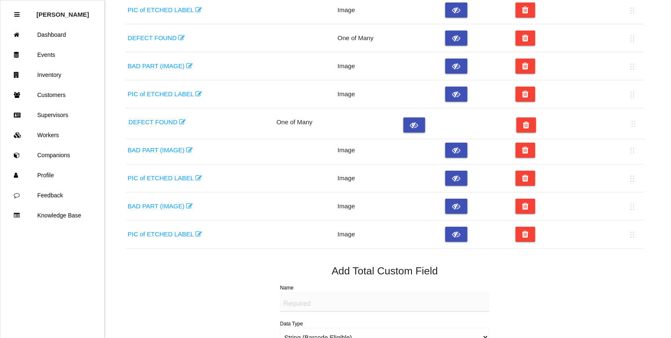
drag, startPoint x: 634, startPoint y: 238, endPoint x: 634, endPoint y: 124, distance: 113.8
radio input "false"
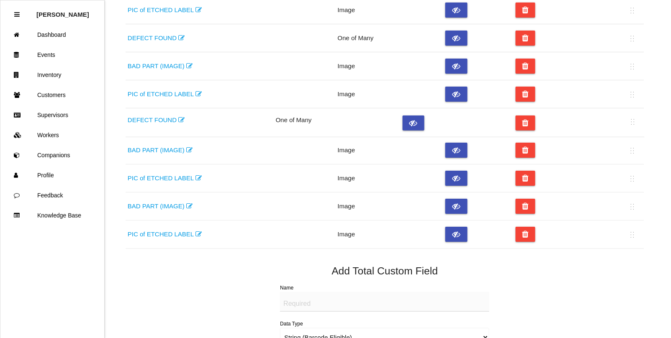
radio input "false"
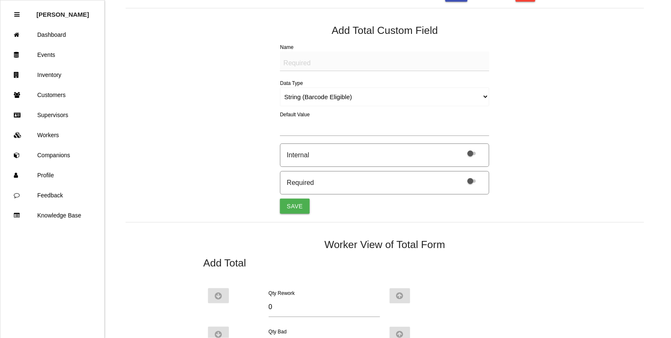
scroll to position [622, 0]
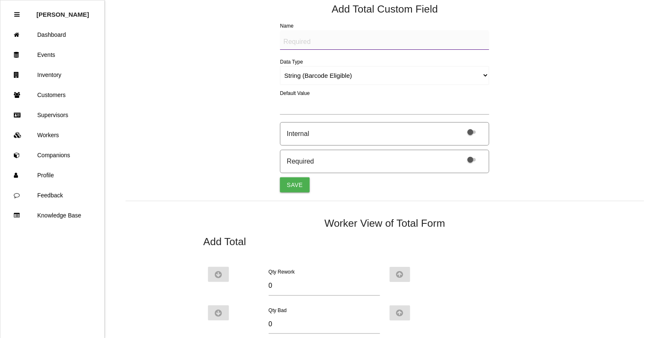
click at [309, 39] on textarea "Name" at bounding box center [384, 40] width 209 height 20
type textarea "DEFECT FOUND"
click at [310, 74] on select "String (Barcode Eligible) Number Instructions True/False Select One of Many Sel…" at bounding box center [384, 75] width 209 height 19
select select "selectone"
click at [280, 67] on select "String (Barcode Eligible) Number Instructions True/False Select One of Many Sel…" at bounding box center [384, 75] width 209 height 19
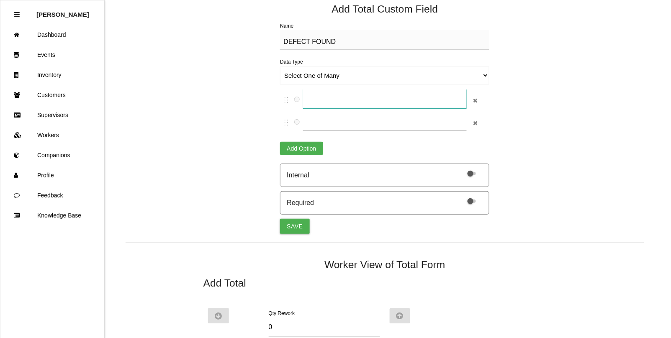
click at [321, 103] on input "text" at bounding box center [384, 98] width 163 height 19
type input "Short Shot - LOUVER"
click at [311, 126] on input "text" at bounding box center [384, 121] width 163 height 19
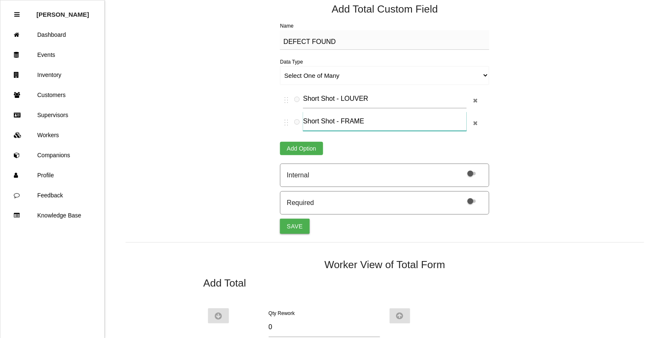
type input "Short Shot - FRAME"
click at [291, 150] on button "Add Option" at bounding box center [301, 148] width 43 height 13
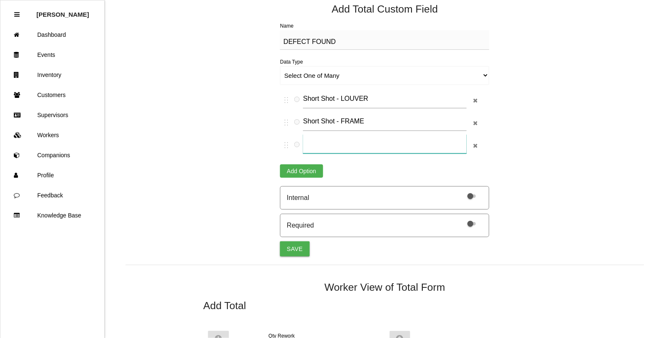
click at [327, 151] on input "text" at bounding box center [384, 143] width 163 height 19
type input "BLEMISH on Part"
click at [292, 246] on button "Save" at bounding box center [294, 248] width 29 height 15
select select "string"
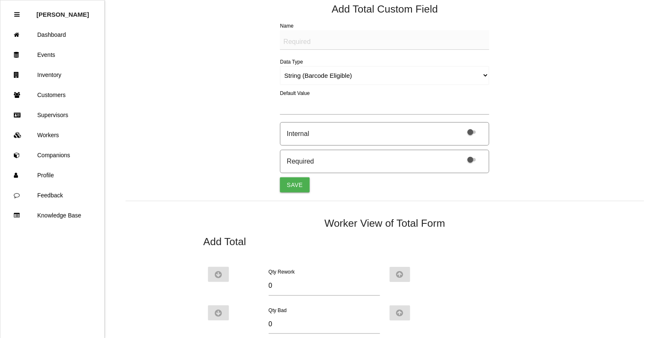
radio input "false"
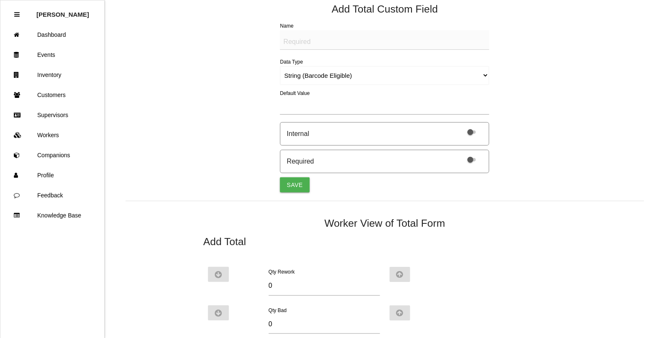
radio input "false"
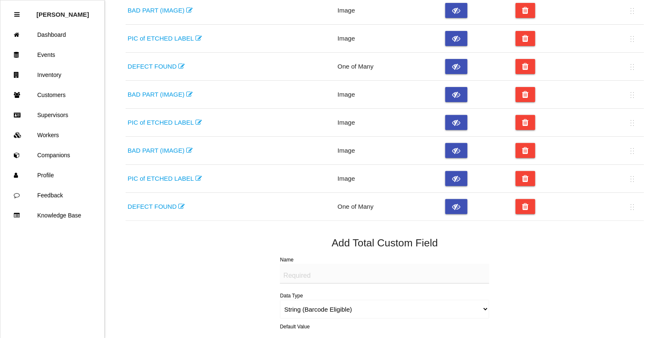
scroll to position [388, 0]
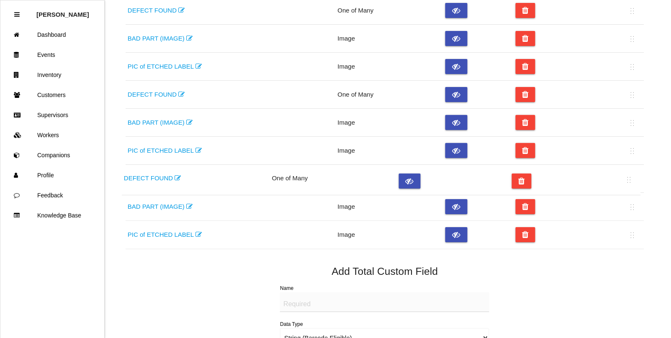
drag, startPoint x: 631, startPoint y: 239, endPoint x: 627, endPoint y: 181, distance: 58.3
radio input "false"
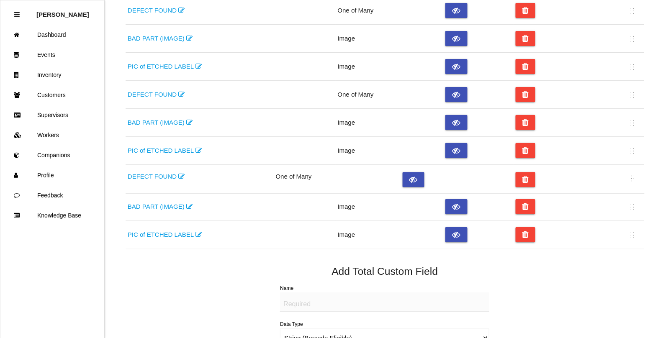
radio input "false"
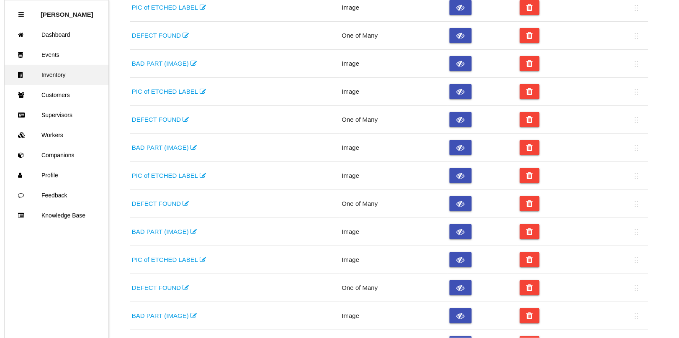
scroll to position [0, 0]
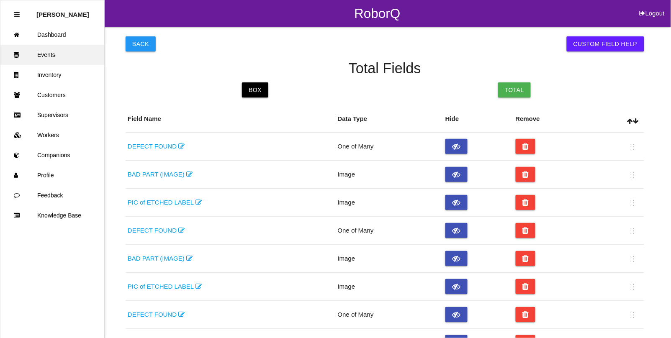
click at [45, 51] on link "Events" at bounding box center [52, 55] width 104 height 20
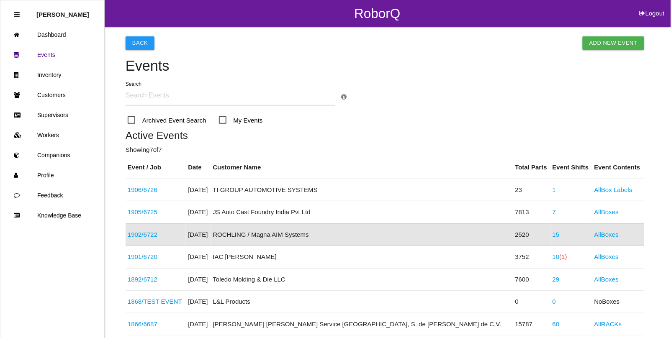
click at [134, 231] on link "1902 / 6722" at bounding box center [143, 234] width 30 height 7
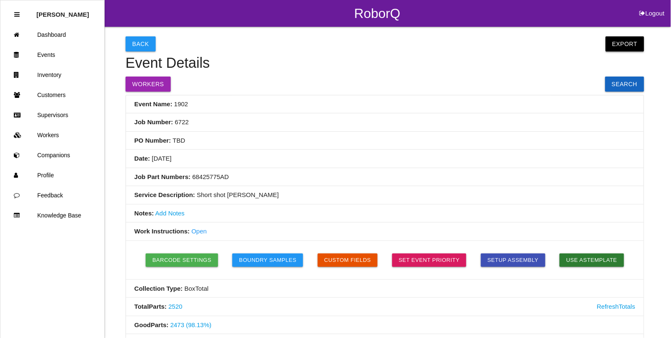
click at [639, 41] on button "Export" at bounding box center [624, 43] width 38 height 15
click at [622, 41] on link "Export Excel" at bounding box center [617, 45] width 48 height 19
click at [41, 54] on link "Events" at bounding box center [52, 55] width 104 height 20
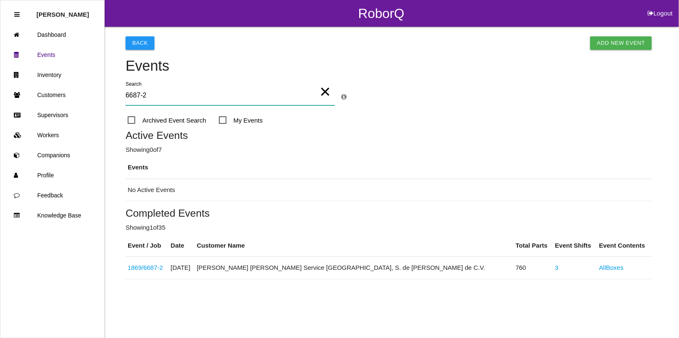
type input "6687-2"
click at [132, 116] on span "Archived Event Search" at bounding box center [167, 120] width 79 height 10
click at [132, 116] on input "Archived Event Search" at bounding box center [130, 117] width 5 height 5
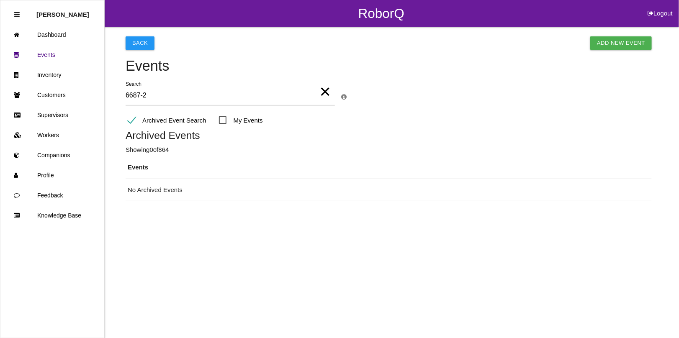
click at [131, 121] on span "Archived Event Search" at bounding box center [167, 120] width 79 height 10
click at [131, 121] on input "Archived Event Search" at bounding box center [130, 117] width 5 height 5
checkbox input "false"
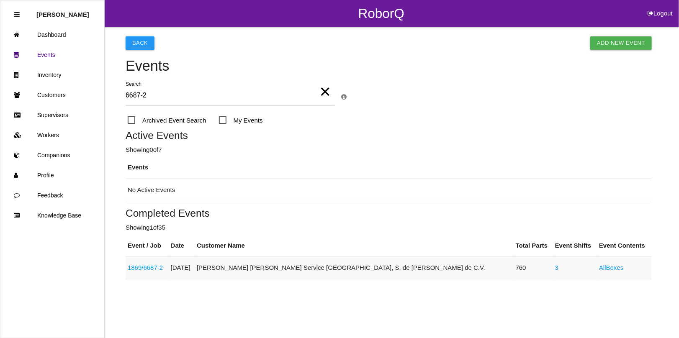
click at [154, 267] on link "1869 / 6687-2" at bounding box center [145, 267] width 35 height 7
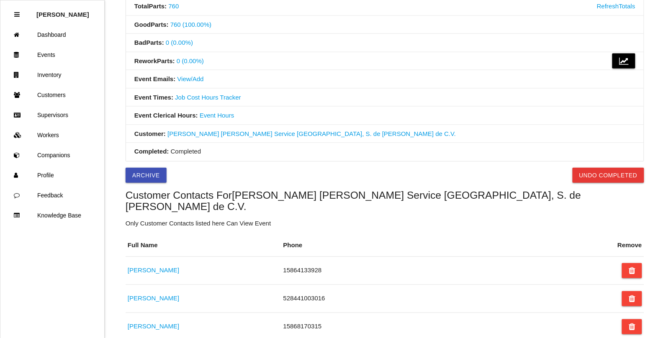
scroll to position [282, 0]
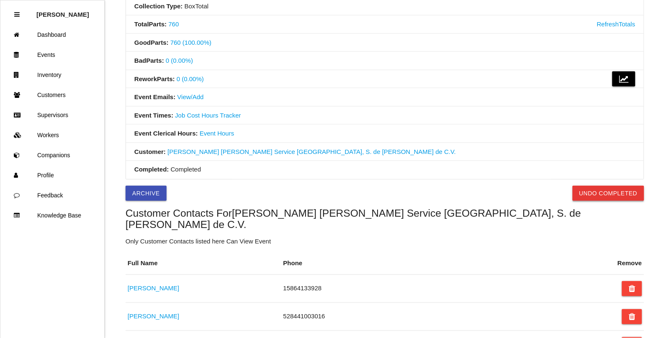
click at [593, 199] on button "Undo Completed" at bounding box center [608, 193] width 72 height 15
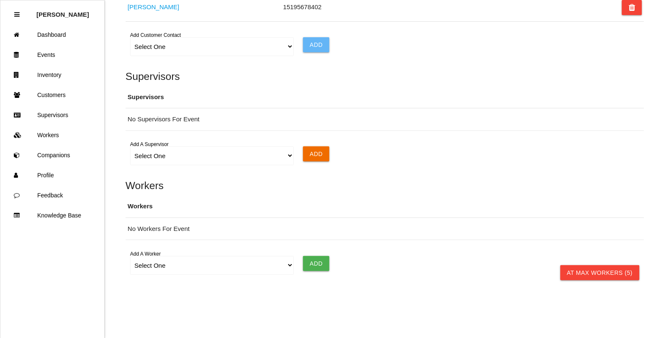
scroll to position [764, 0]
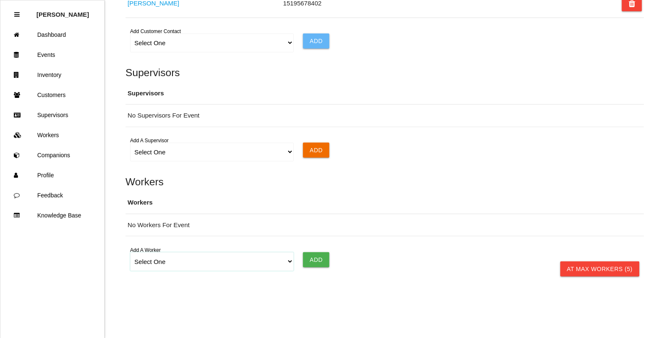
click at [155, 259] on select "Select One [PERSON_NAME] [PERSON_NAME] [PERSON_NAME] [PERSON_NAME] [PERSON_NAME…" at bounding box center [211, 261] width 163 height 19
click at [130, 252] on select "Select One [PERSON_NAME] [PERSON_NAME] [PERSON_NAME] [PERSON_NAME] [PERSON_NAME…" at bounding box center [211, 261] width 163 height 19
click at [319, 252] on input "Add" at bounding box center [316, 259] width 26 height 15
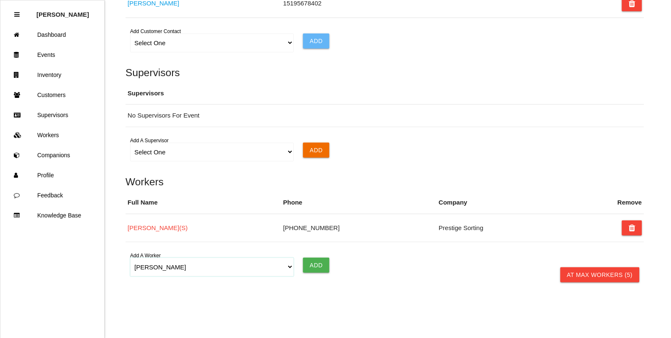
click at [146, 261] on select "Select One [PERSON_NAME] [PERSON_NAME] [PERSON_NAME] [PERSON_NAME] [PERSON_NAME…" at bounding box center [211, 267] width 163 height 19
select select "5fb8fcb2f2a26700121c4497"
click at [130, 258] on select "Select One [PERSON_NAME] [PERSON_NAME] [PERSON_NAME] [PERSON_NAME] [PERSON_NAME…" at bounding box center [211, 267] width 163 height 19
click at [314, 261] on input "Add" at bounding box center [316, 265] width 26 height 15
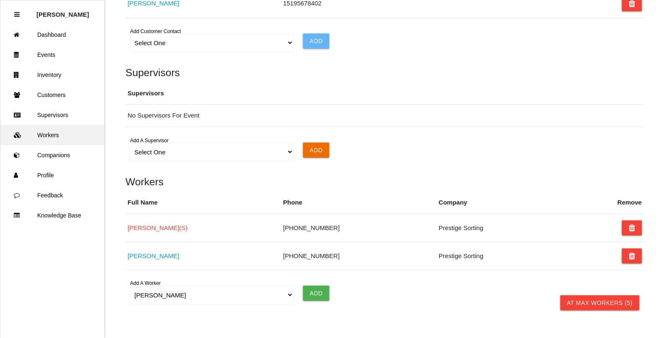
click at [49, 134] on link "Workers" at bounding box center [52, 135] width 104 height 20
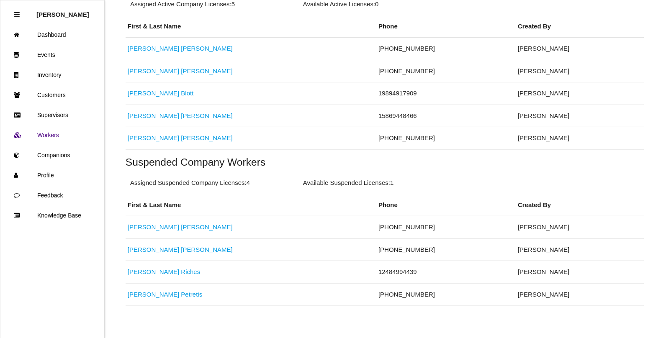
scroll to position [221, 0]
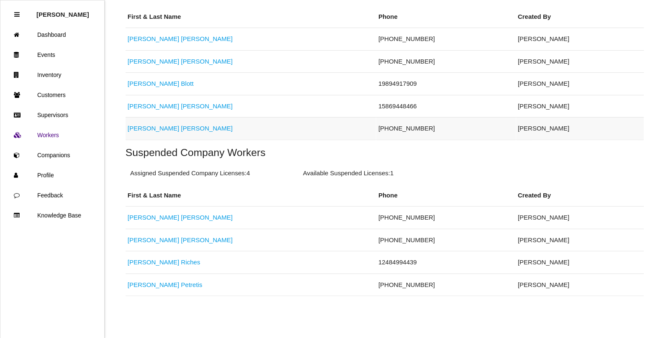
click at [163, 127] on link "[PERSON_NAME]" at bounding box center [180, 128] width 105 height 7
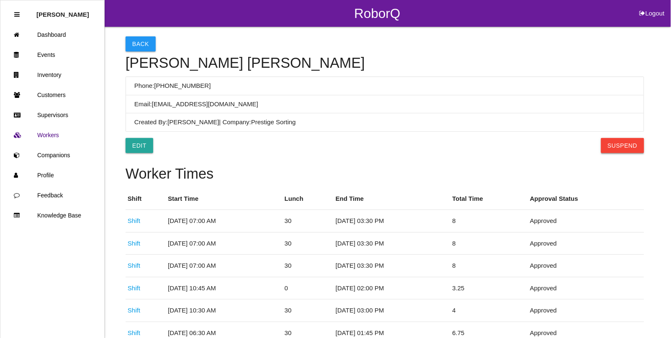
click at [622, 143] on button "Suspend" at bounding box center [622, 145] width 43 height 15
click at [147, 40] on button "Back" at bounding box center [141, 43] width 30 height 15
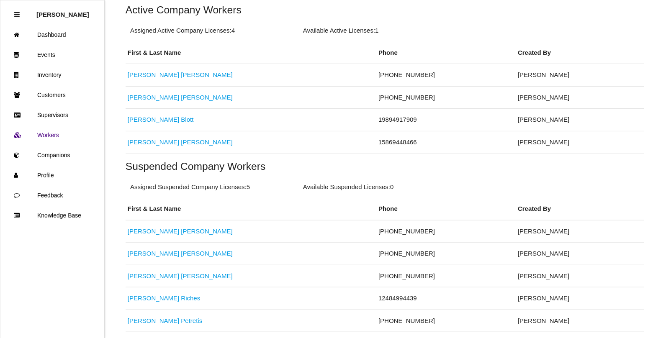
scroll to position [209, 0]
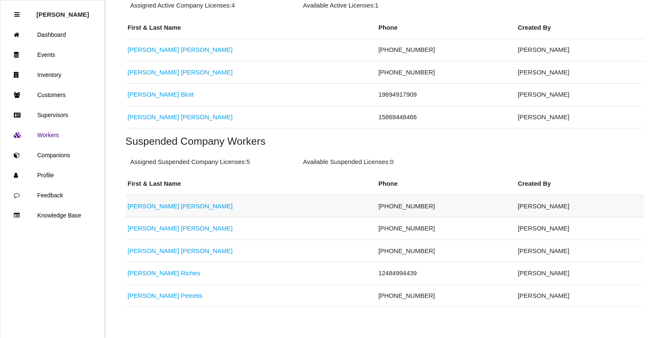
click at [143, 206] on link "[PERSON_NAME]" at bounding box center [180, 206] width 105 height 7
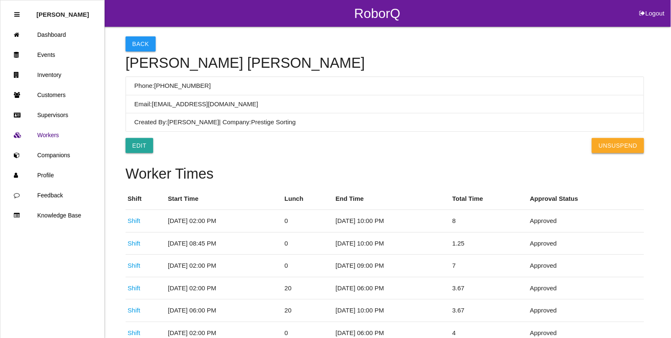
click at [627, 149] on button "UnSuspend" at bounding box center [618, 145] width 52 height 15
click at [46, 52] on link "Events" at bounding box center [52, 55] width 104 height 20
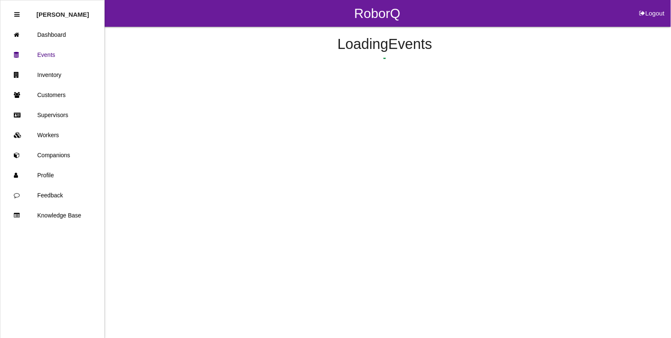
scroll to position [133, 0]
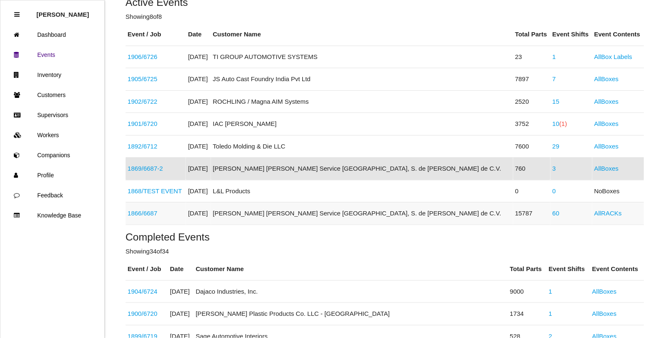
click at [151, 214] on link "1866 / 6687" at bounding box center [143, 213] width 30 height 7
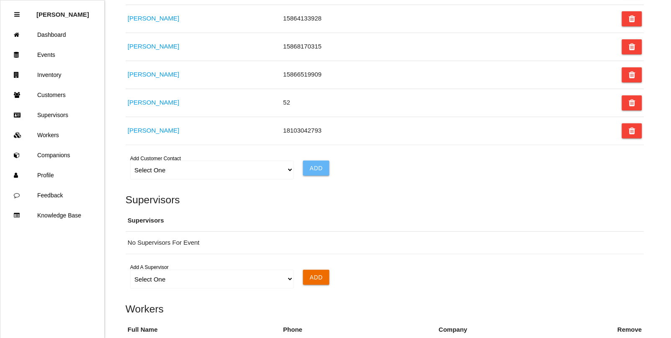
scroll to position [741, 0]
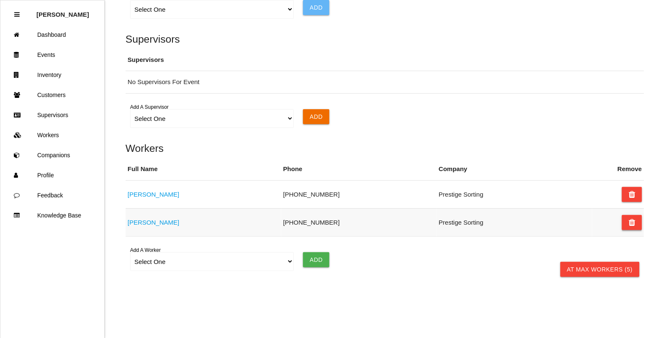
click at [627, 219] on button at bounding box center [632, 222] width 20 height 15
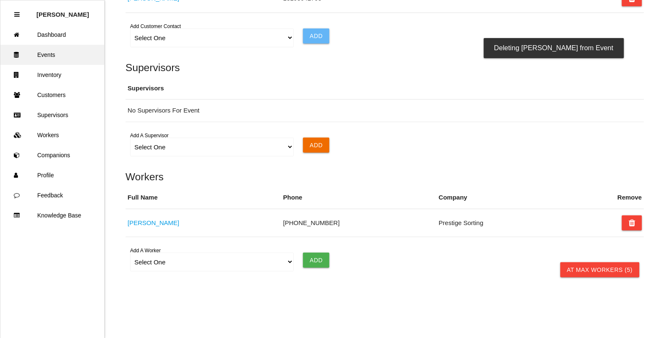
click at [55, 56] on link "Events" at bounding box center [52, 55] width 104 height 20
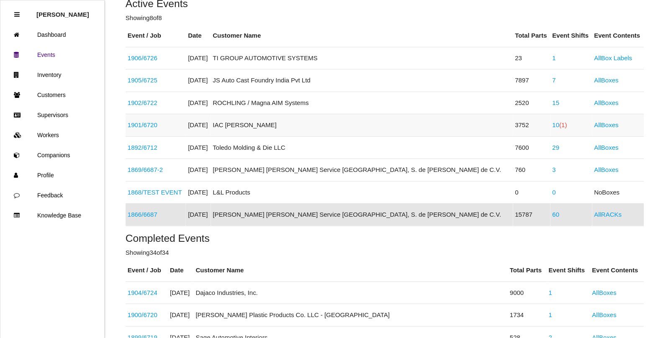
scroll to position [157, 0]
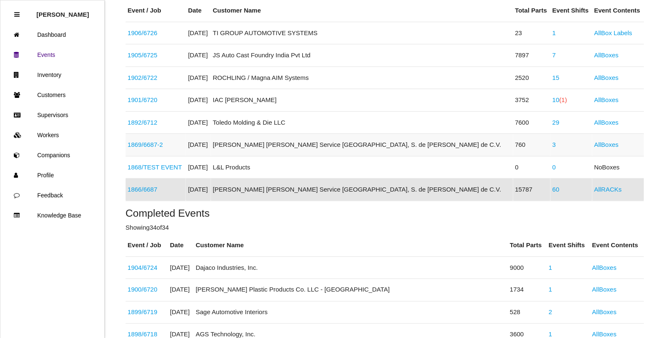
click at [552, 146] on link "3" at bounding box center [553, 144] width 3 height 7
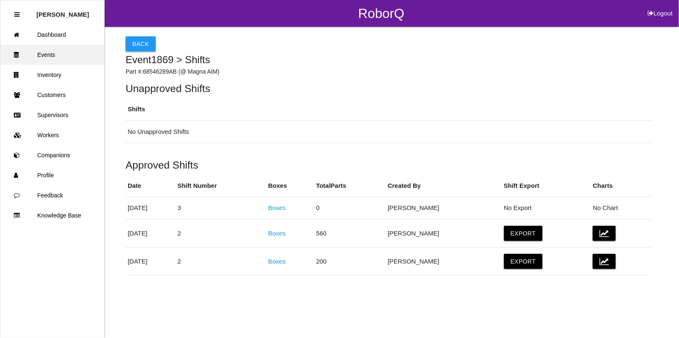
click at [47, 53] on link "Events" at bounding box center [52, 55] width 104 height 20
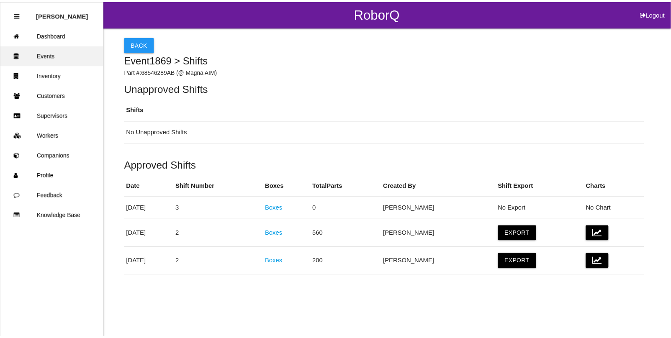
scroll to position [133, 0]
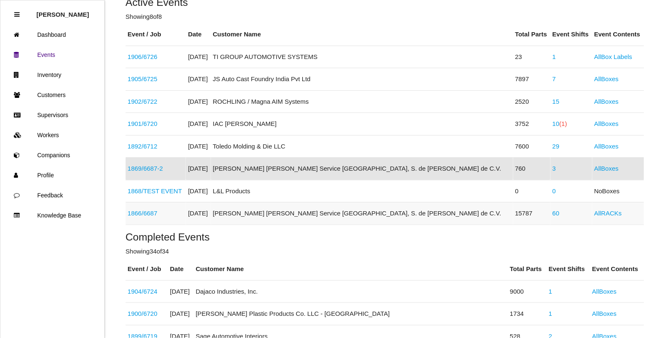
click at [552, 214] on link "60" at bounding box center [555, 213] width 7 height 7
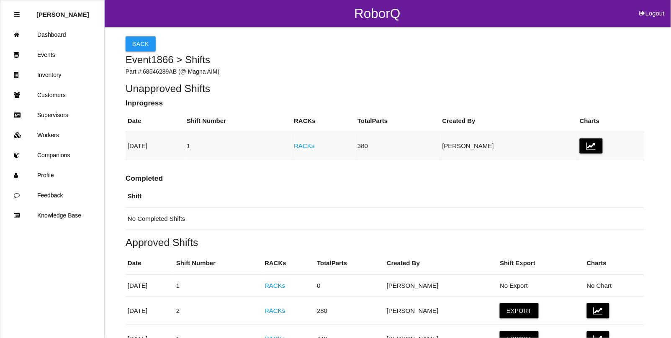
click at [314, 146] on link "RACKs" at bounding box center [304, 145] width 21 height 7
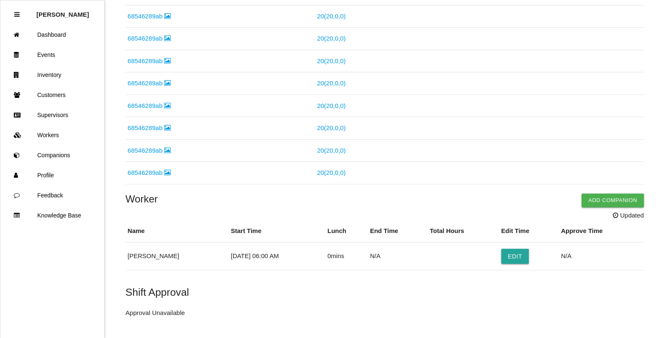
scroll to position [418, 0]
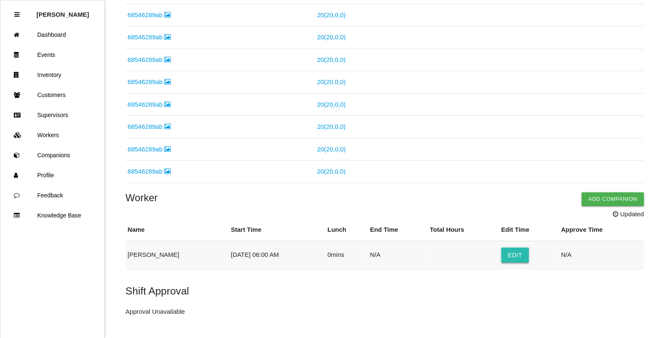
click at [515, 259] on button "Edit" at bounding box center [515, 255] width 28 height 15
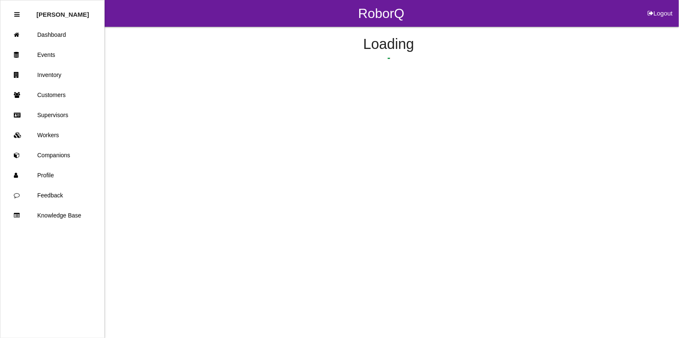
select select "6"
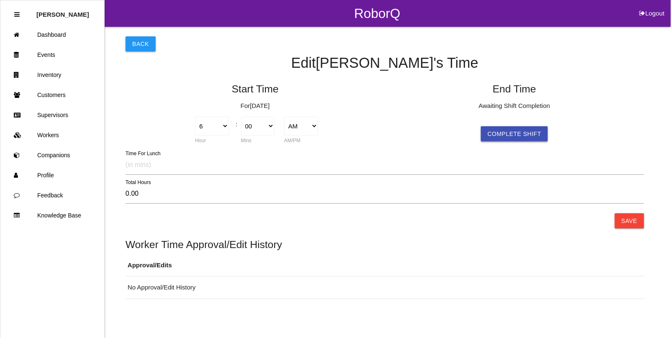
click at [494, 135] on button "Complete Shift" at bounding box center [514, 133] width 67 height 15
type input "8.20"
select select "2"
select select "12"
select select "2"
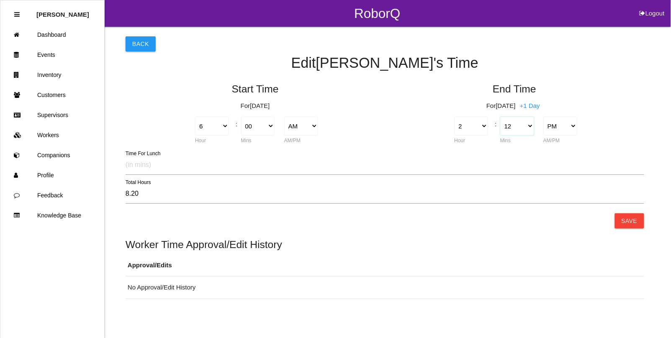
click at [526, 121] on select "00 01 02 03 04 05 06 07 08 09 10 11 12 13 14 15 16 17 18 19 20 21 22 23 24 25 2…" at bounding box center [517, 126] width 34 height 19
select select "0"
click at [500, 117] on select "00 01 02 03 04 05 06 07 08 09 10 11 12 13 14 15 16 17 18 19 20 21 22 23 24 25 2…" at bounding box center [517, 126] width 34 height 19
type input "8.00"
click at [631, 221] on button "Save" at bounding box center [629, 220] width 29 height 15
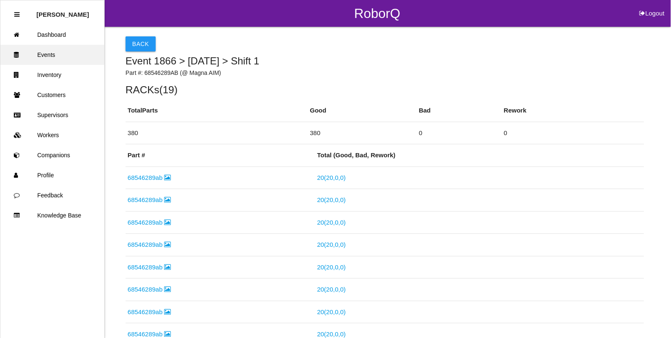
click at [47, 56] on link "Events" at bounding box center [52, 55] width 104 height 20
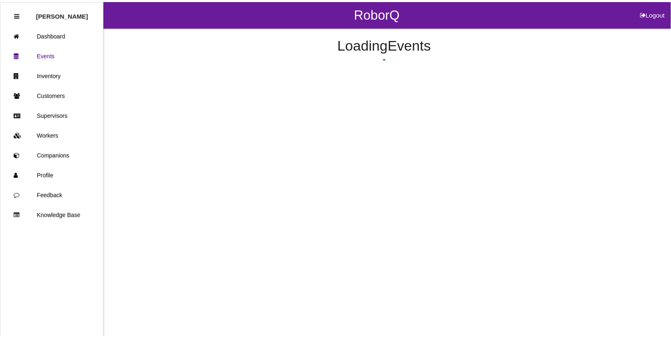
scroll to position [178, 0]
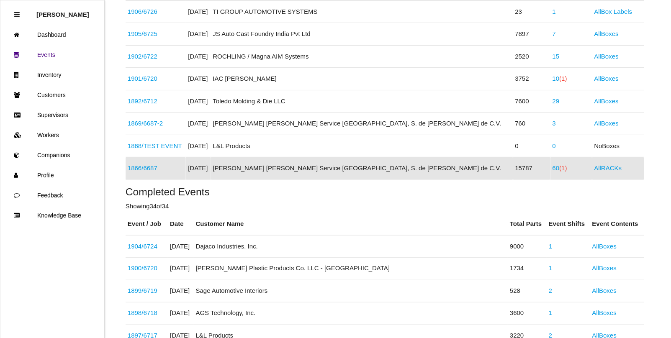
click at [151, 167] on link "1866 / 6687" at bounding box center [143, 167] width 30 height 7
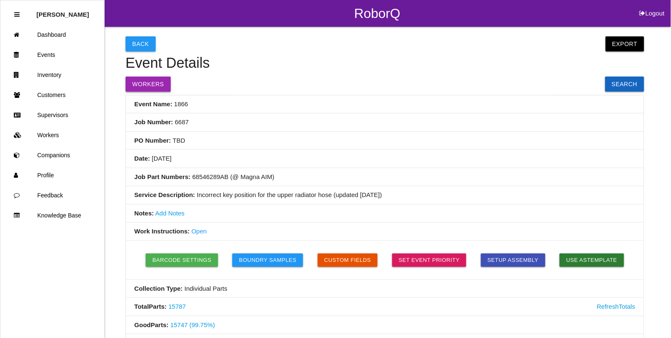
click at [139, 78] on button "Workers" at bounding box center [148, 84] width 45 height 15
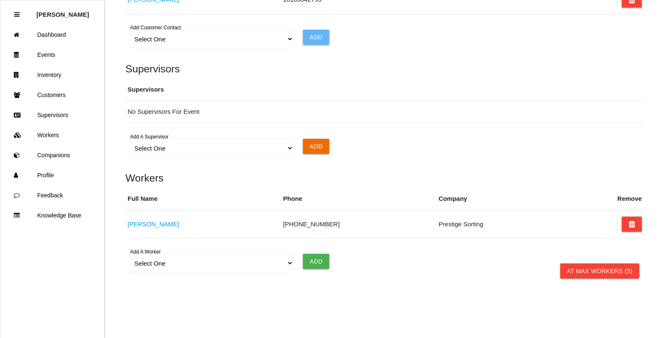
scroll to position [713, 0]
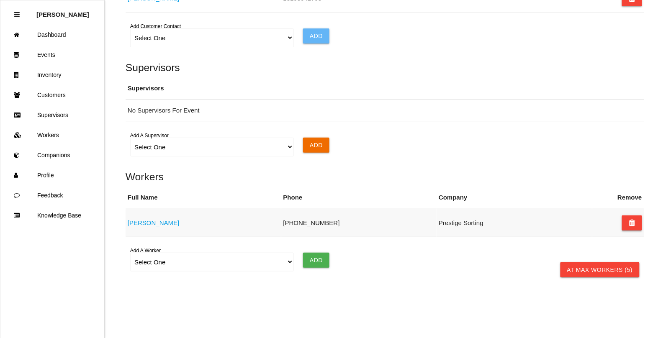
click at [628, 215] on icon at bounding box center [631, 222] width 7 height 15
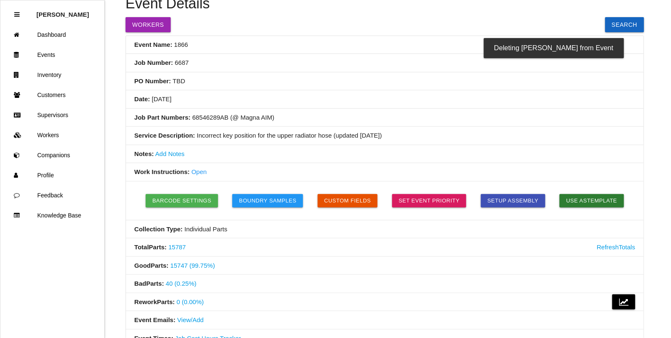
scroll to position [27, 0]
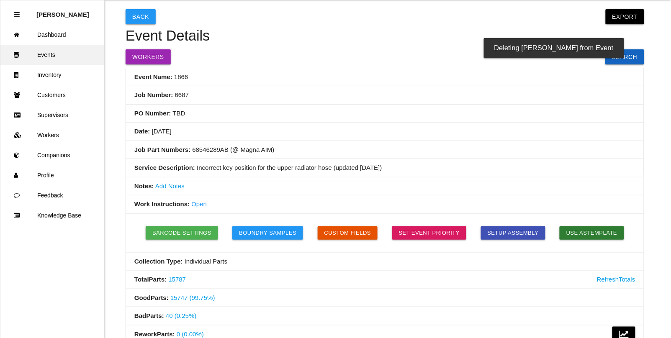
click at [49, 53] on link "Events" at bounding box center [52, 55] width 104 height 20
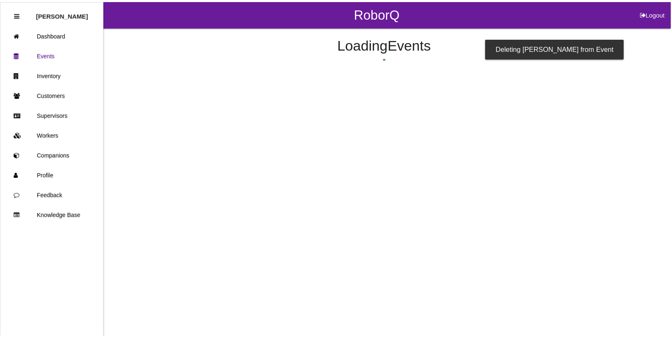
scroll to position [178, 0]
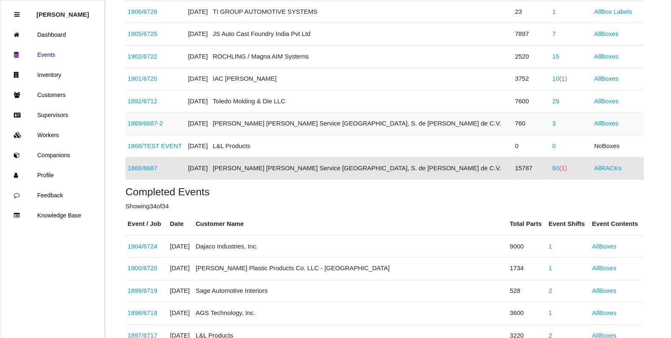
click at [552, 125] on link "3" at bounding box center [553, 123] width 3 height 7
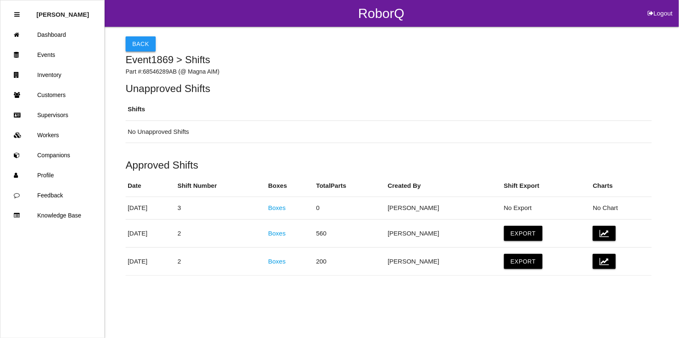
click at [139, 44] on button "Back" at bounding box center [141, 43] width 30 height 15
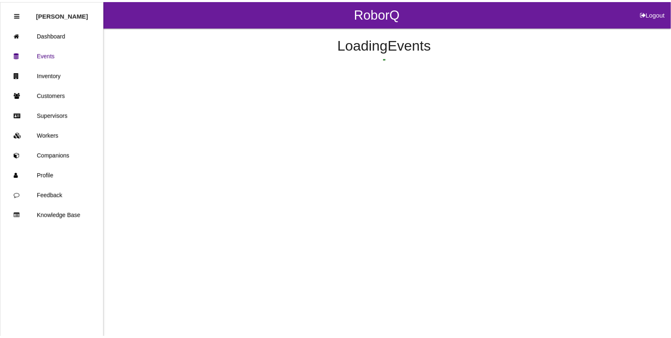
scroll to position [133, 0]
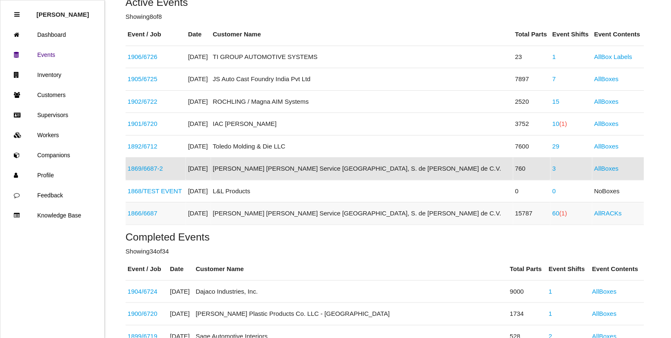
click at [157, 214] on link "1866 / 6687" at bounding box center [143, 213] width 30 height 7
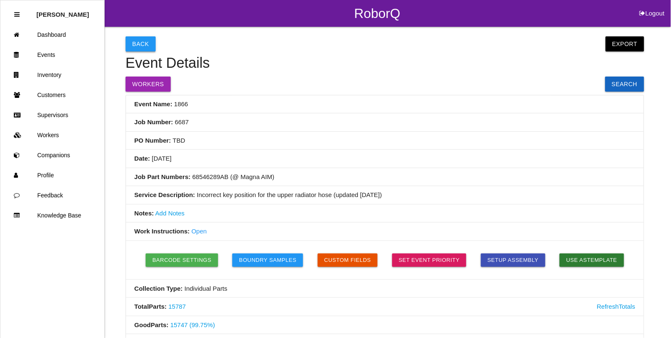
click at [141, 44] on button "Back" at bounding box center [141, 43] width 30 height 15
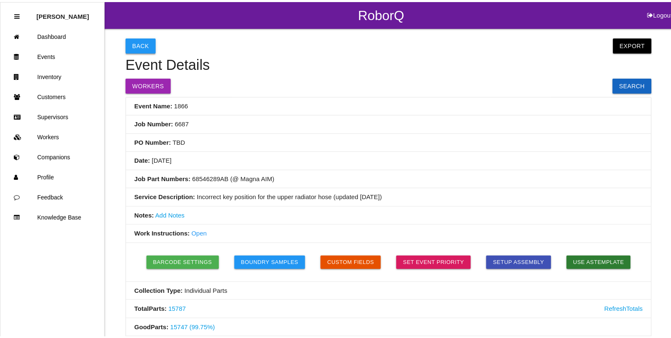
scroll to position [178, 0]
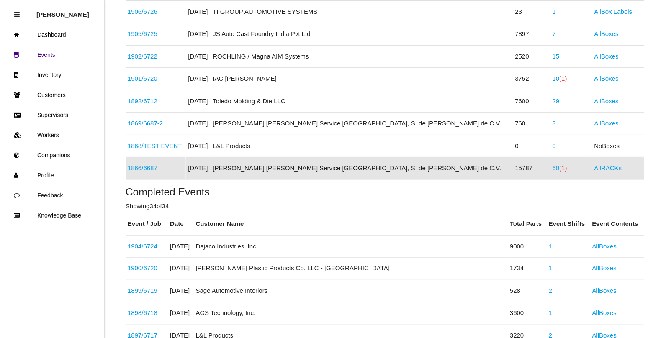
click at [151, 170] on link "1866 / 6687" at bounding box center [143, 167] width 30 height 7
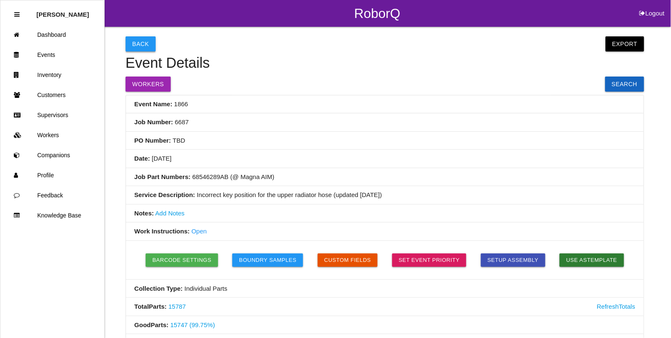
click at [145, 44] on button "Back" at bounding box center [141, 43] width 30 height 15
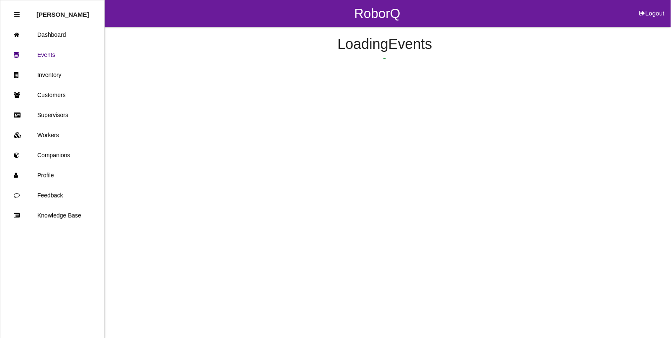
scroll to position [178, 0]
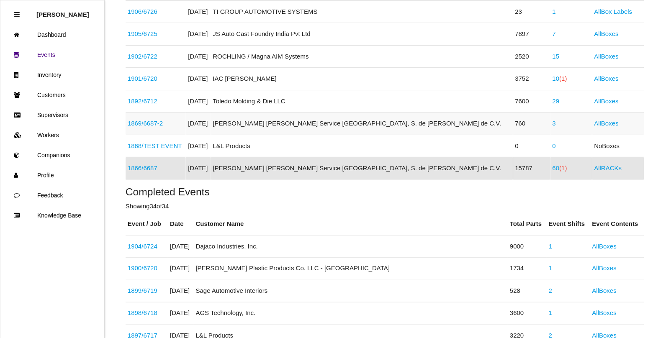
click at [152, 122] on link "1869 / 6687-2" at bounding box center [145, 123] width 35 height 7
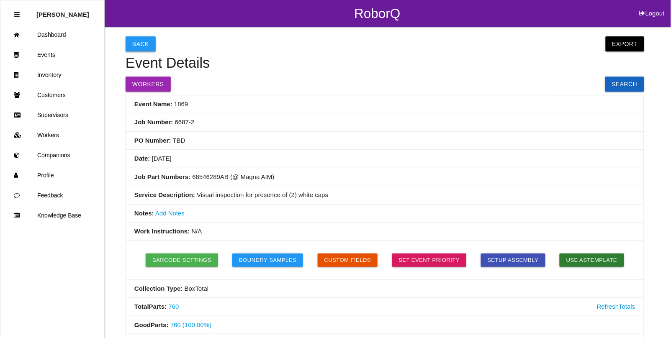
click at [133, 42] on button "Back" at bounding box center [141, 43] width 30 height 15
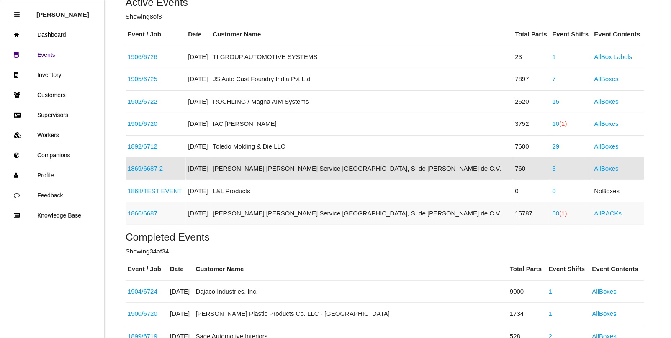
click at [155, 215] on link "1866 / 6687" at bounding box center [143, 213] width 30 height 7
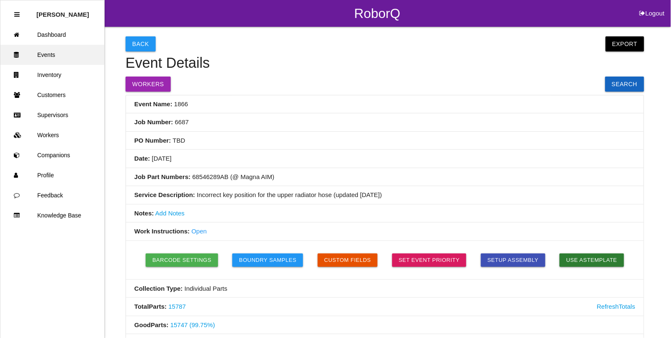
click at [51, 53] on link "Events" at bounding box center [52, 55] width 104 height 20
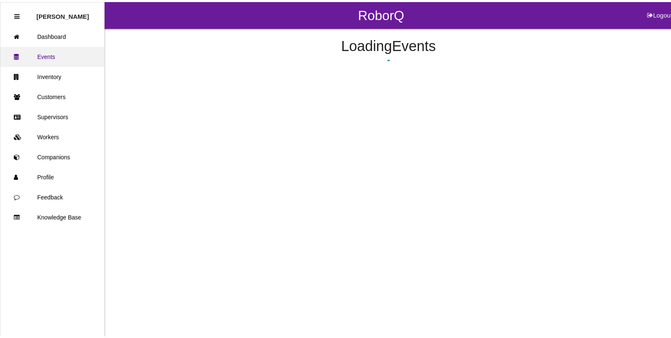
scroll to position [178, 0]
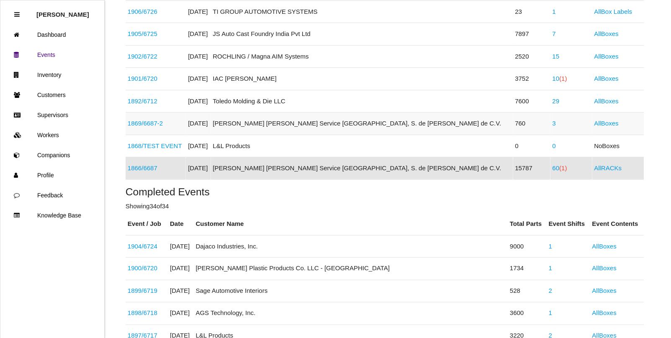
click at [153, 122] on link "1869 / 6687-2" at bounding box center [145, 123] width 35 height 7
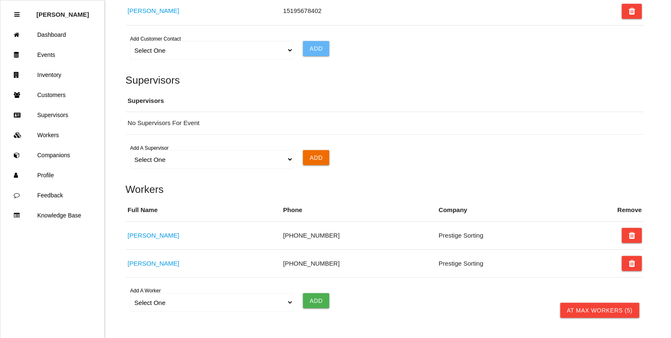
scroll to position [798, 0]
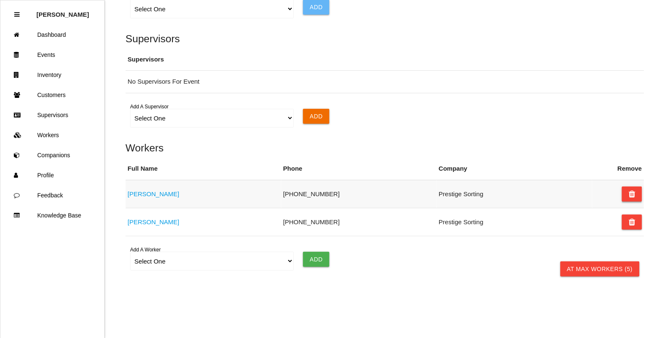
click at [634, 187] on icon at bounding box center [631, 194] width 7 height 15
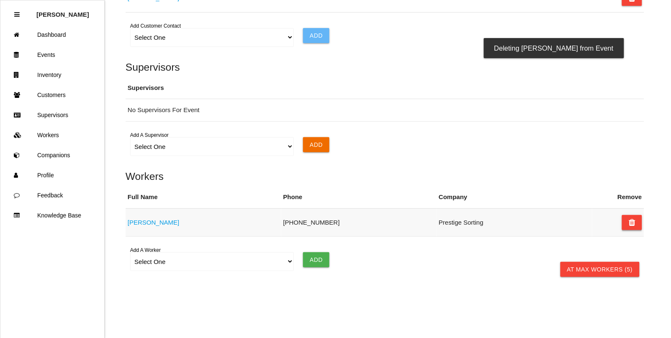
click at [633, 215] on icon at bounding box center [631, 222] width 7 height 15
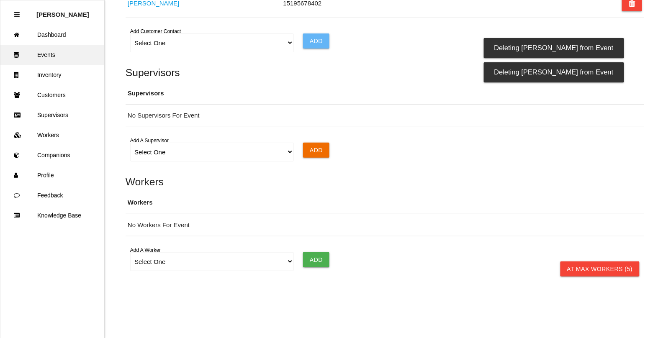
click at [54, 58] on link "Events" at bounding box center [52, 55] width 104 height 20
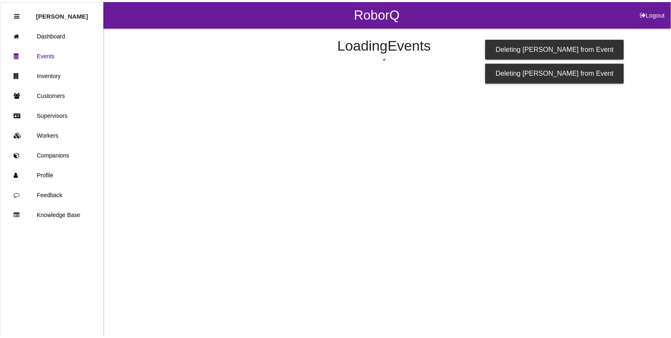
scroll to position [133, 0]
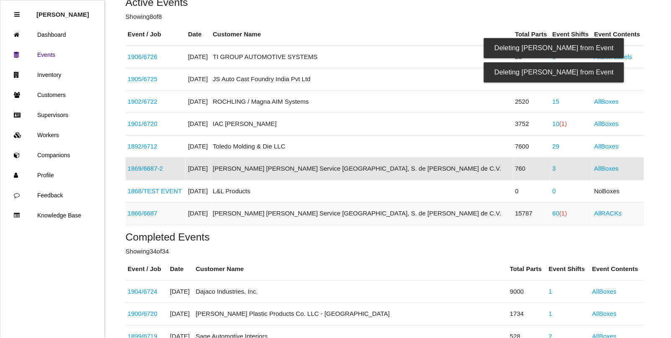
click at [149, 213] on link "1866 / 6687" at bounding box center [143, 213] width 30 height 7
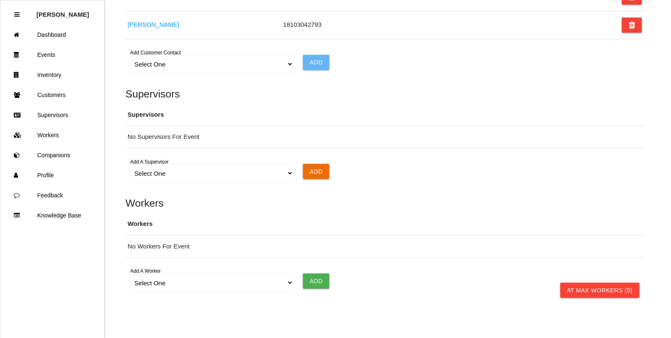
scroll to position [707, 0]
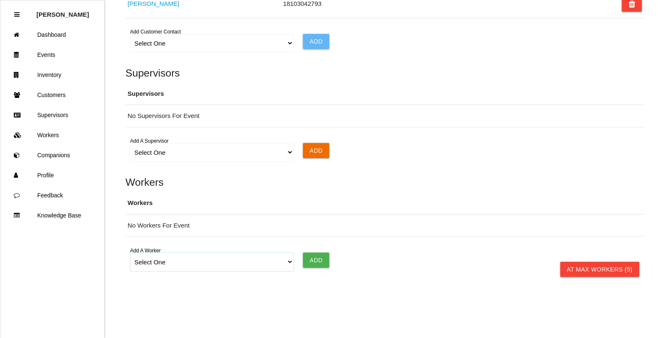
click at [287, 253] on select "Select One [PERSON_NAME] [PERSON_NAME] [PERSON_NAME] [PERSON_NAME] [PERSON_NAME…" at bounding box center [211, 262] width 163 height 19
click at [130, 253] on select "Select One [PERSON_NAME] [PERSON_NAME] [PERSON_NAME] [PERSON_NAME] [PERSON_NAME…" at bounding box center [211, 262] width 163 height 19
click at [327, 253] on input "Add" at bounding box center [316, 260] width 26 height 15
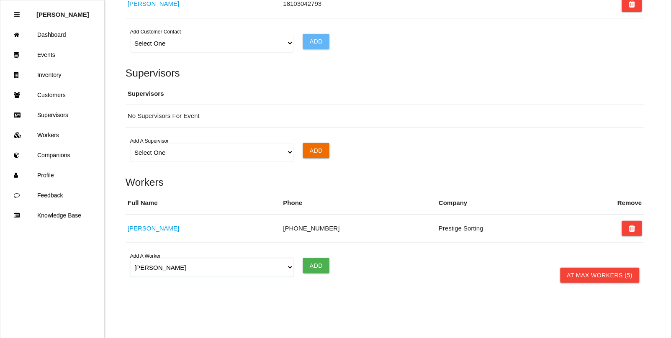
click at [286, 262] on select "Select One [PERSON_NAME] [PERSON_NAME] [PERSON_NAME] [PERSON_NAME] [PERSON_NAME…" at bounding box center [211, 267] width 163 height 19
select select "5f593052c8d11600122bb4df"
click at [130, 258] on select "Select One [PERSON_NAME] [PERSON_NAME] [PERSON_NAME] [PERSON_NAME] [PERSON_NAME…" at bounding box center [211, 267] width 163 height 19
click at [321, 260] on input "Add" at bounding box center [316, 265] width 26 height 15
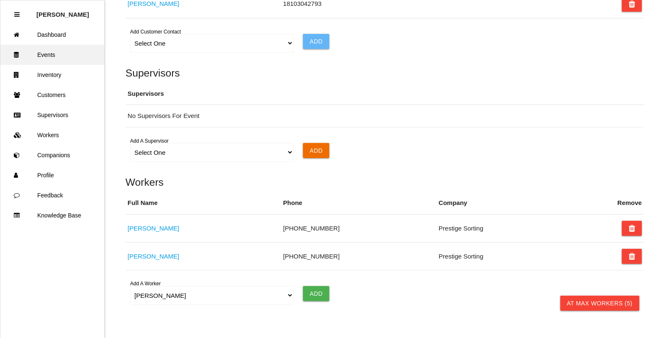
click at [40, 53] on link "Events" at bounding box center [52, 55] width 104 height 20
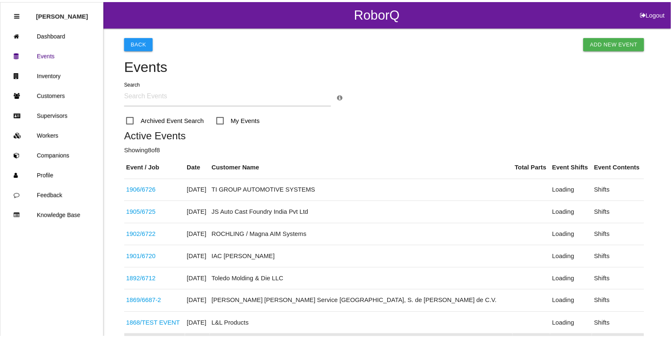
scroll to position [178, 0]
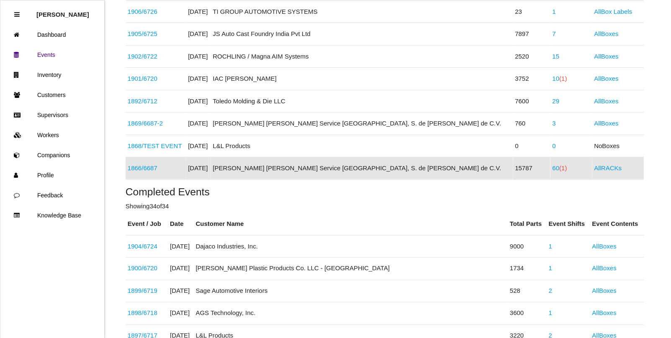
click at [552, 169] on link "60 (1)" at bounding box center [559, 167] width 15 height 7
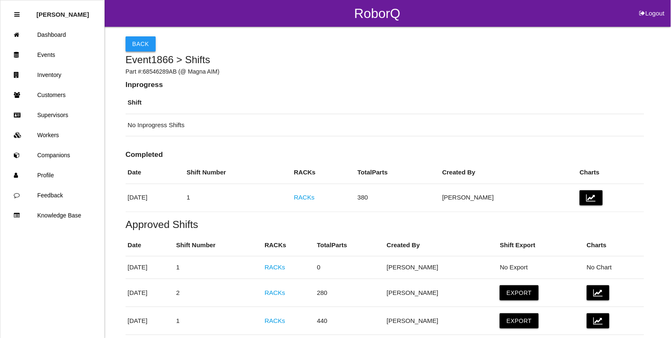
click at [130, 41] on button "Back" at bounding box center [141, 43] width 30 height 15
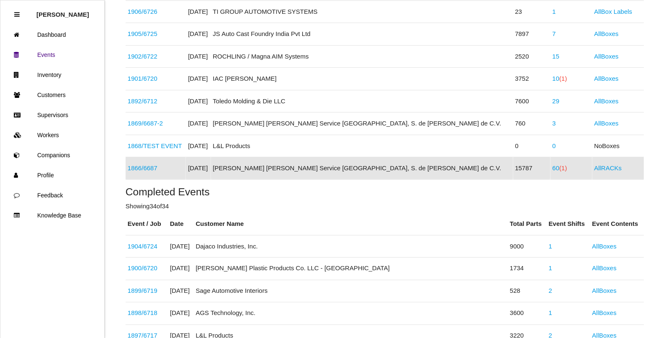
scroll to position [126, 0]
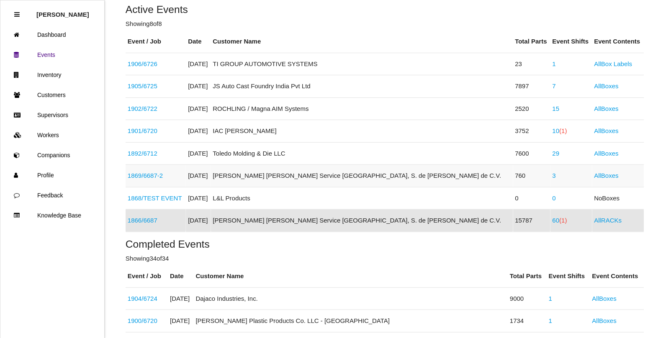
click at [146, 176] on link "1869 / 6687-2" at bounding box center [145, 175] width 35 height 7
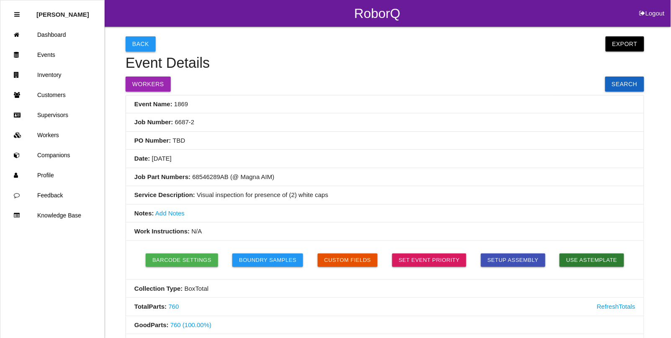
click at [135, 41] on button "Back" at bounding box center [141, 43] width 30 height 15
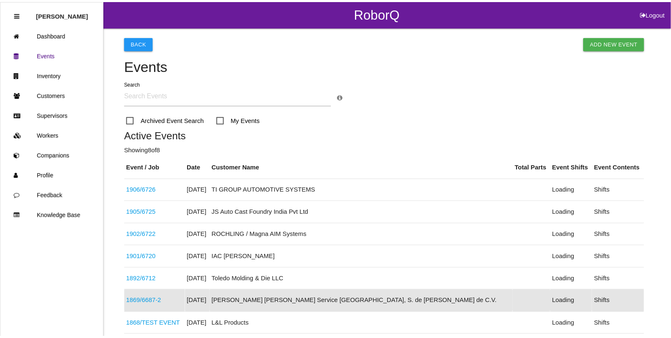
scroll to position [133, 0]
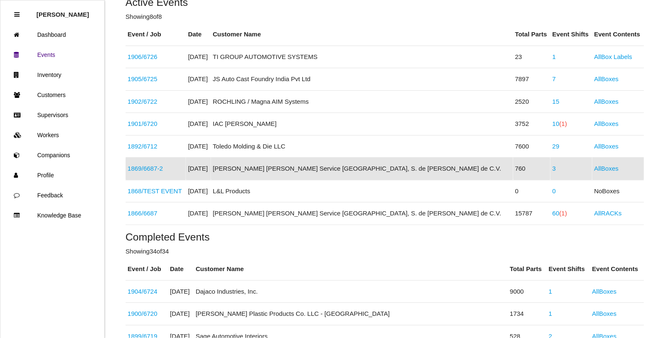
click at [552, 168] on link "3" at bounding box center [553, 168] width 3 height 7
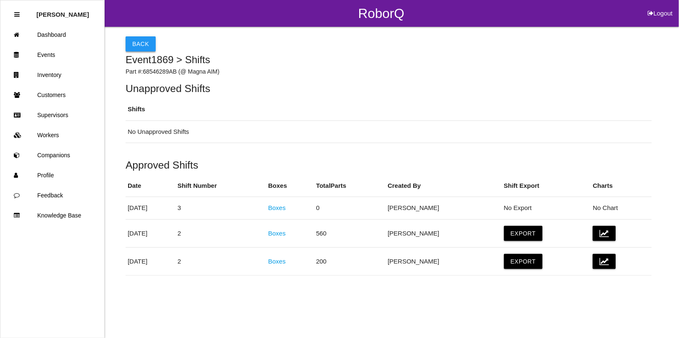
click at [136, 39] on button "Back" at bounding box center [141, 43] width 30 height 15
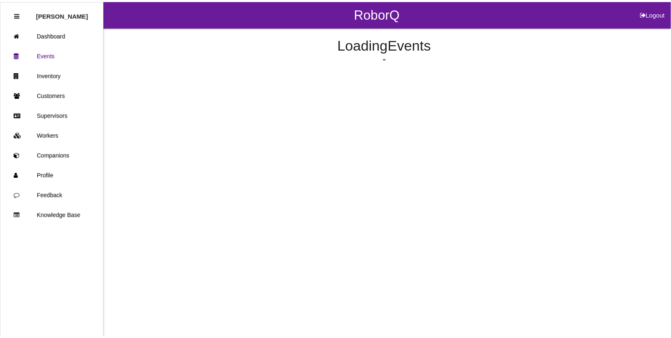
scroll to position [133, 0]
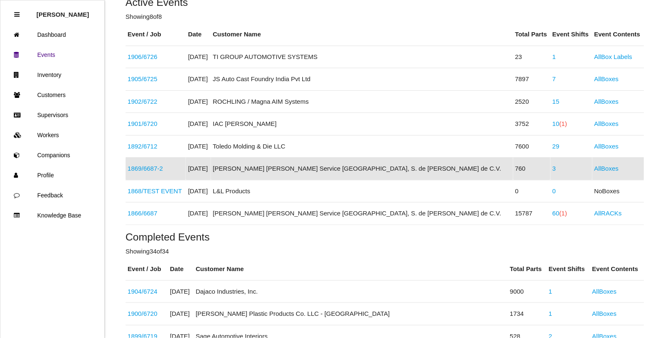
click at [147, 169] on link "1869 / 6687-2" at bounding box center [145, 168] width 35 height 7
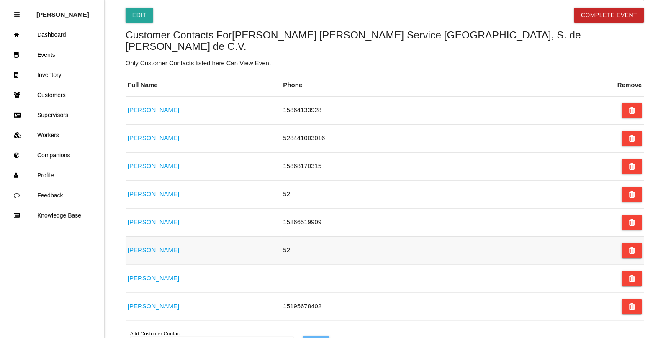
scroll to position [450, 0]
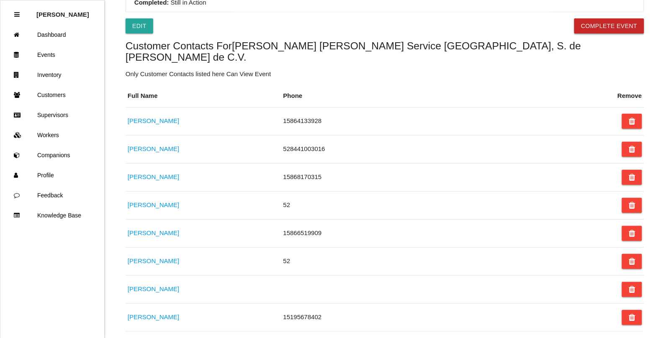
click at [595, 26] on button "Complete Event" at bounding box center [609, 25] width 70 height 15
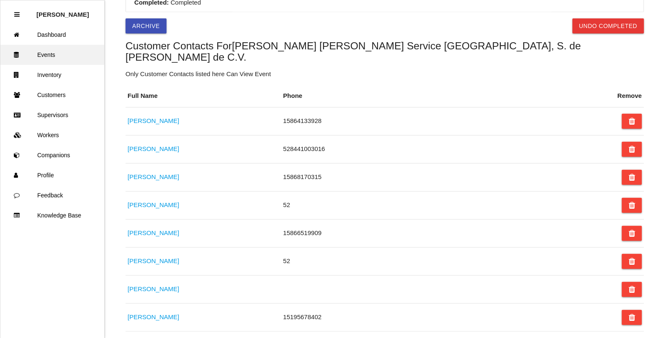
click at [52, 54] on link "Events" at bounding box center [52, 55] width 104 height 20
